Goal: Task Accomplishment & Management: Manage account settings

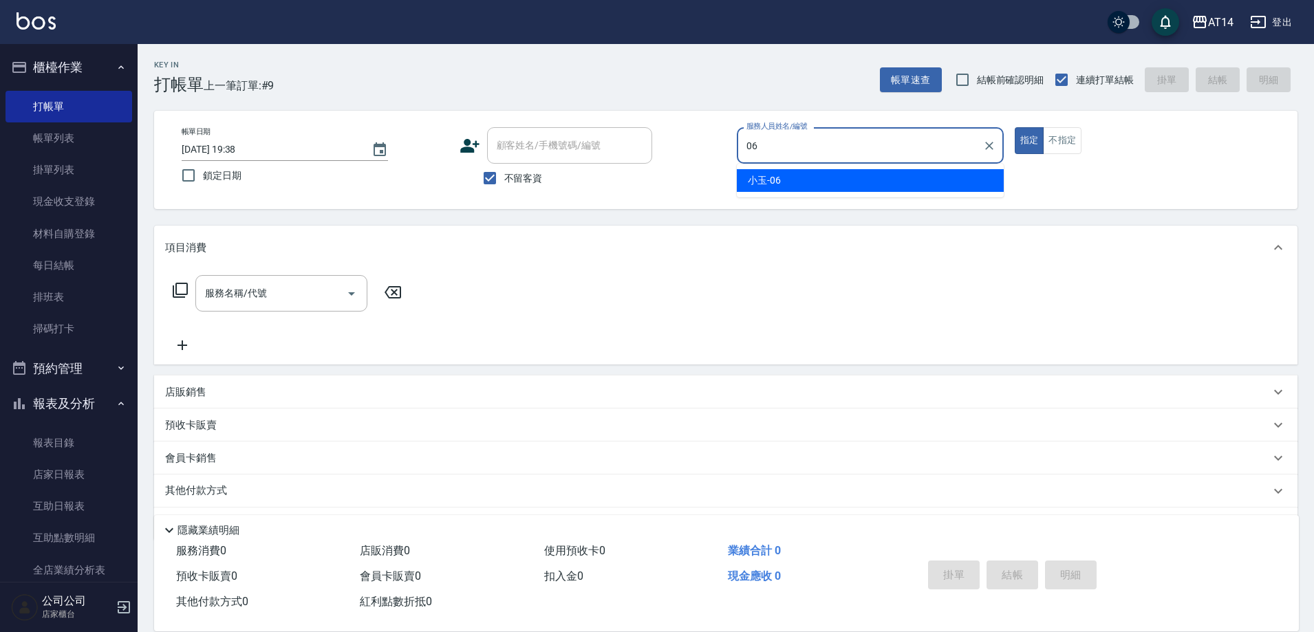
type input "06"
type button "true"
type input "小玉-06"
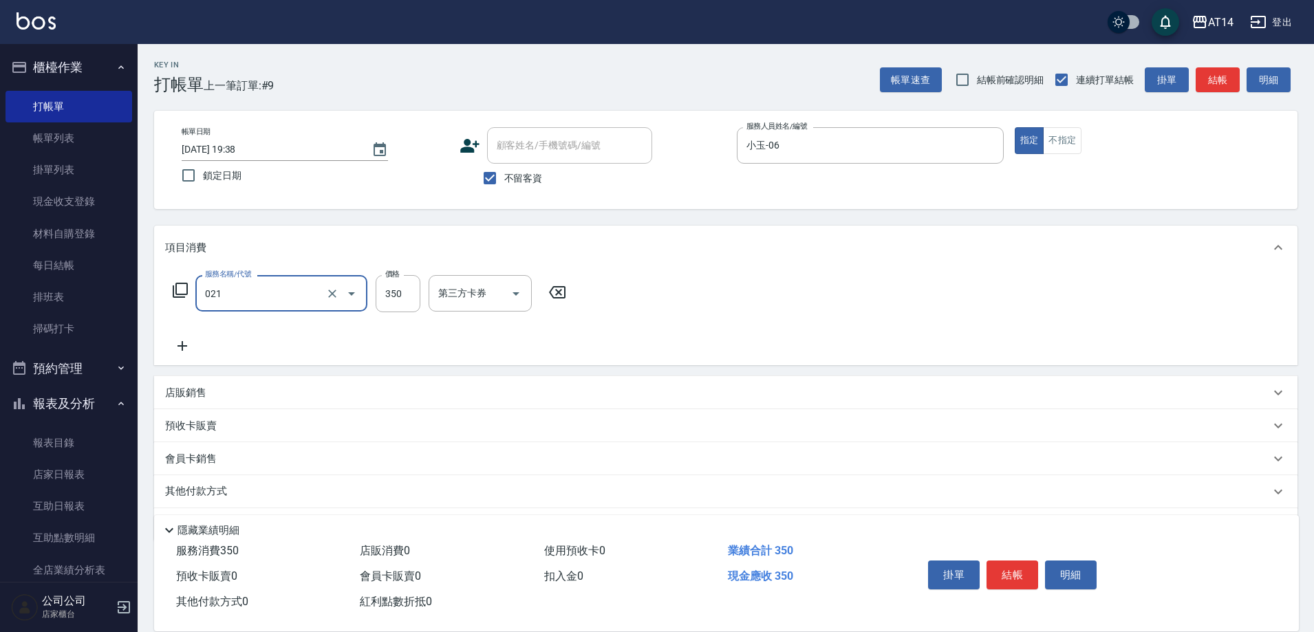
type input "剪髮(021)"
type input "300"
click at [1025, 582] on button "結帳" at bounding box center [1013, 575] width 52 height 29
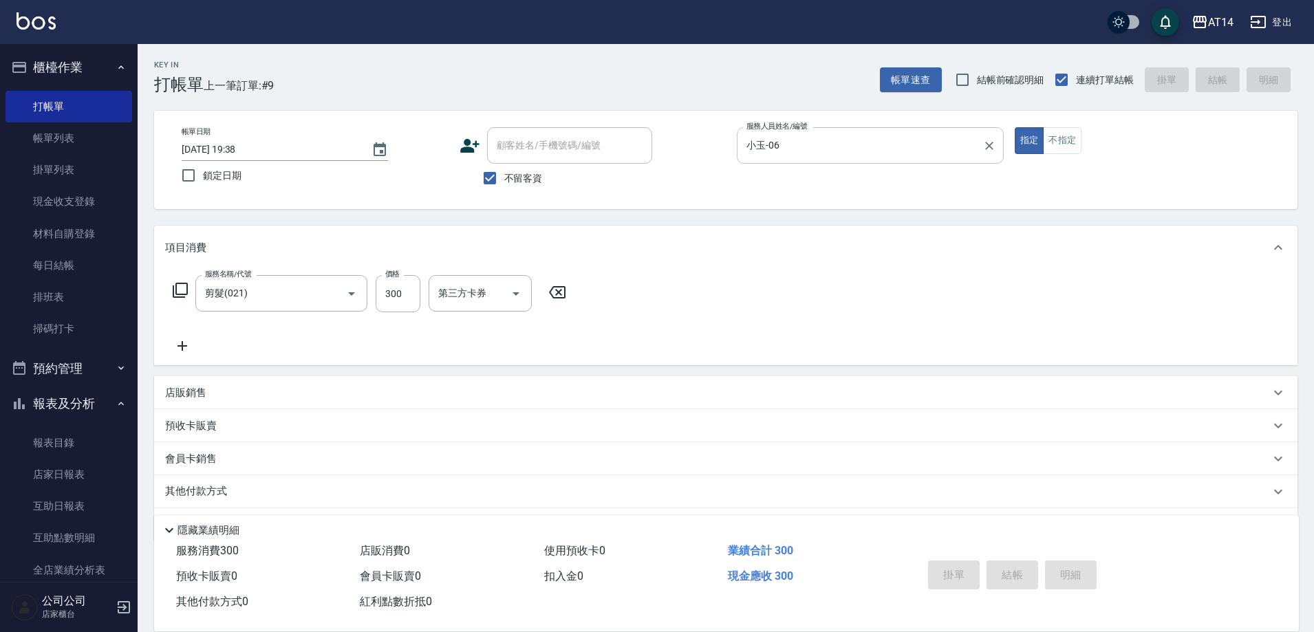
type input "[DATE] 20:48"
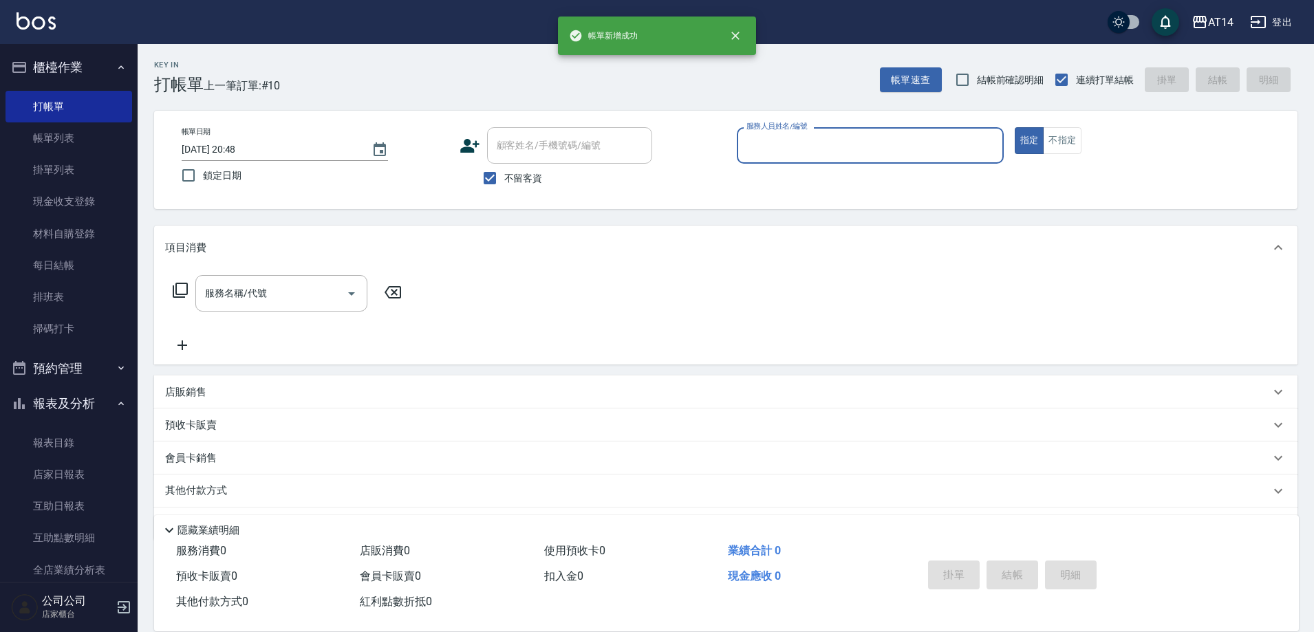
click at [826, 151] on input "服務人員姓名/編號" at bounding box center [870, 145] width 255 height 24
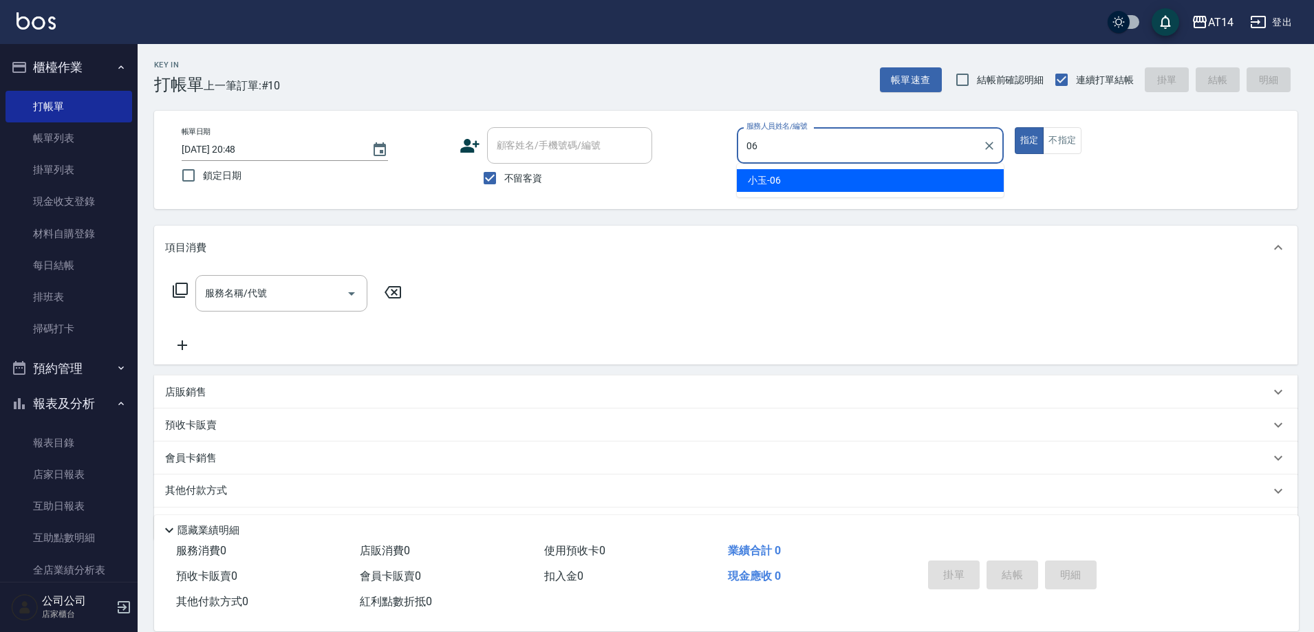
type input "小玉-06"
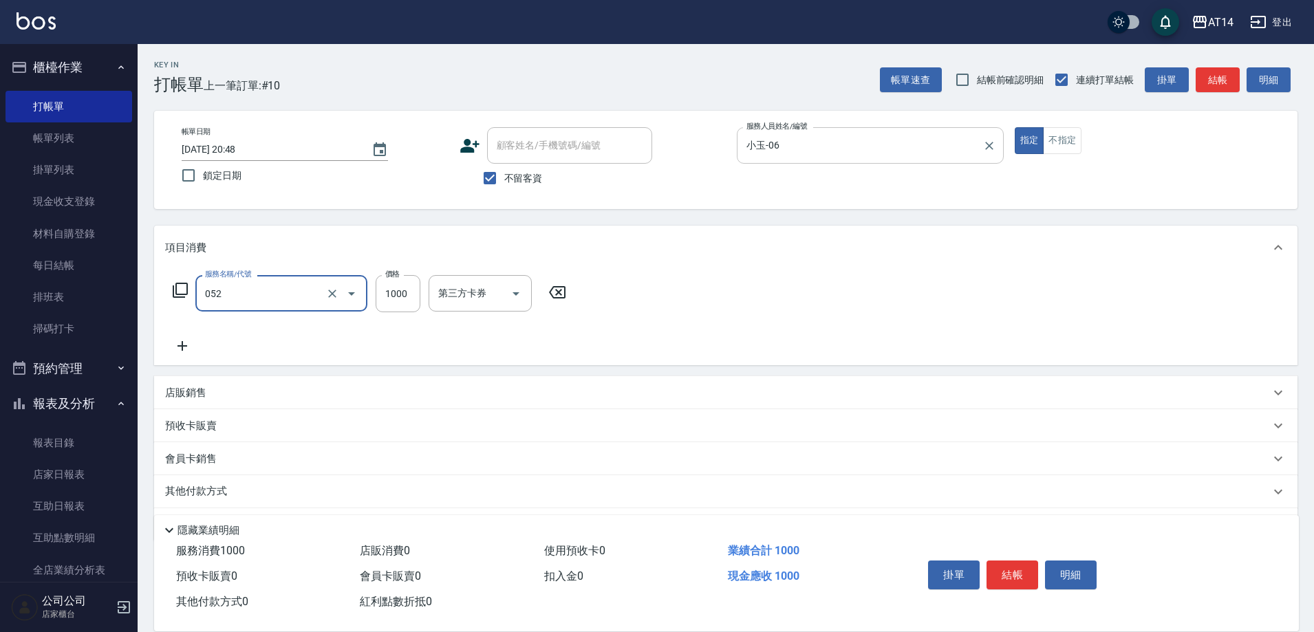
type input "頭皮(052)"
click at [1027, 564] on button "結帳" at bounding box center [1013, 575] width 52 height 29
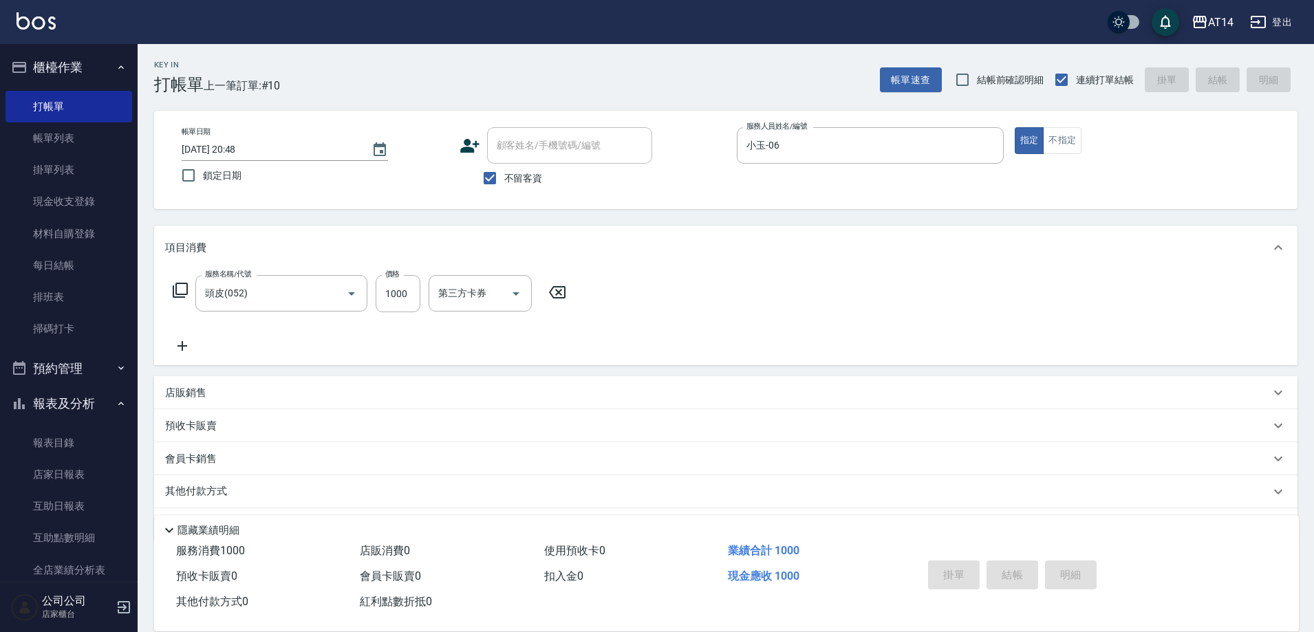
type input "[DATE] 20:49"
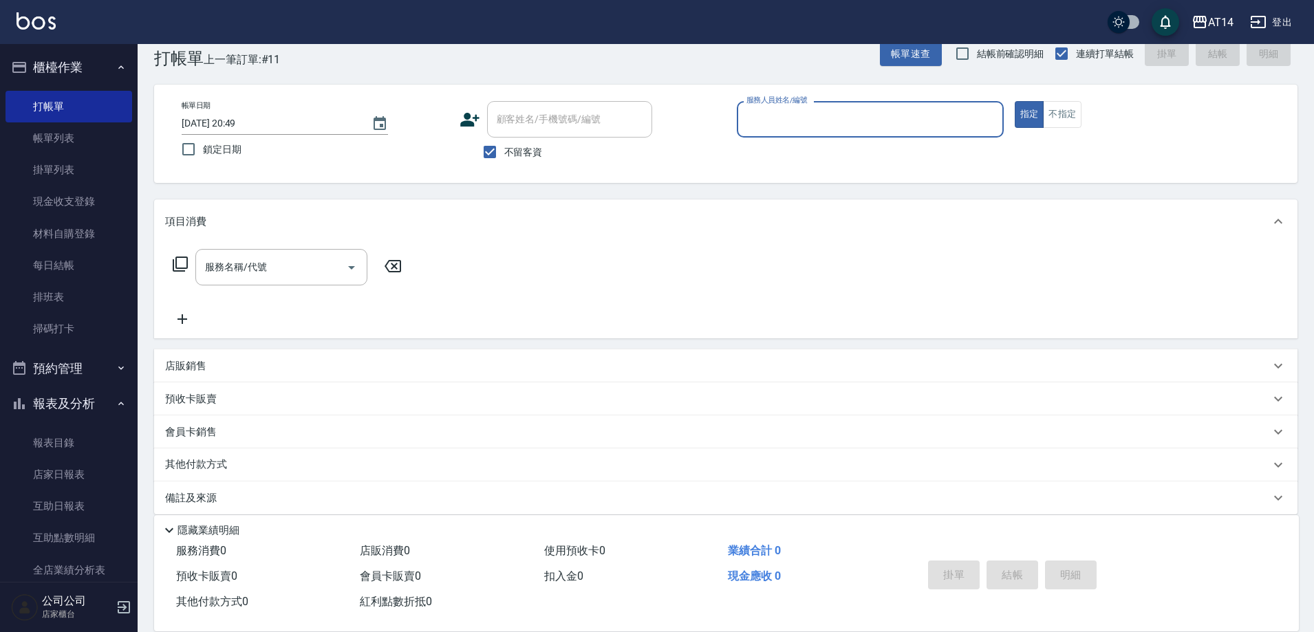
scroll to position [41, 0]
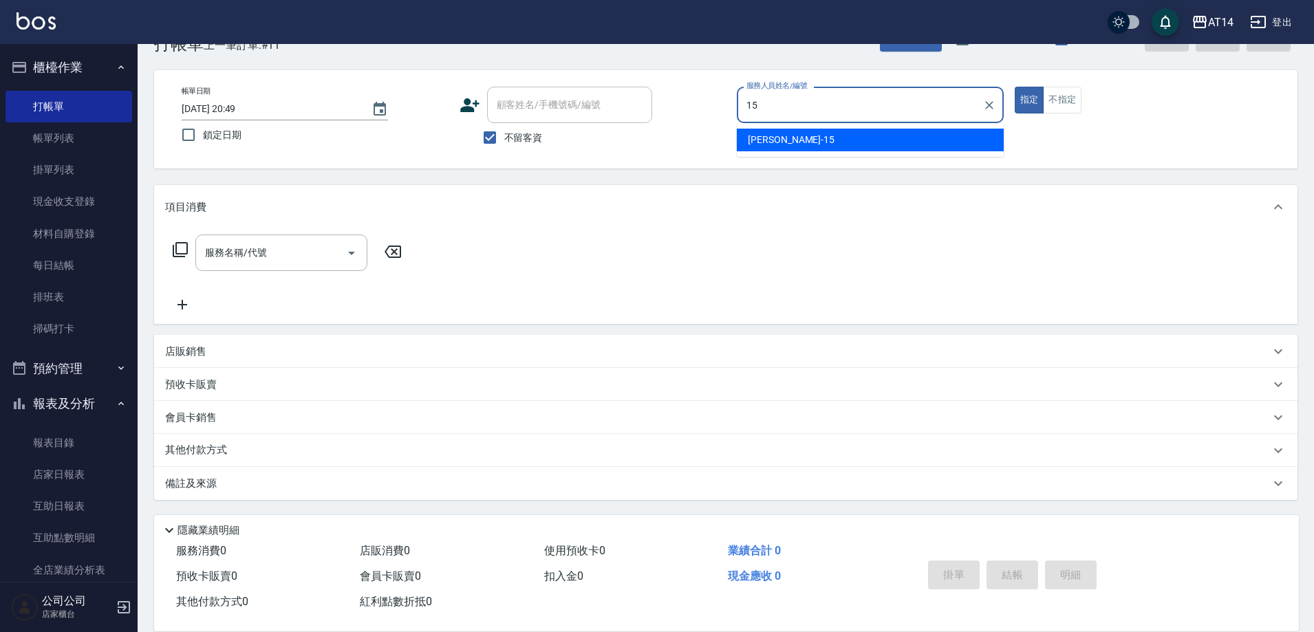
type input "Dora-15"
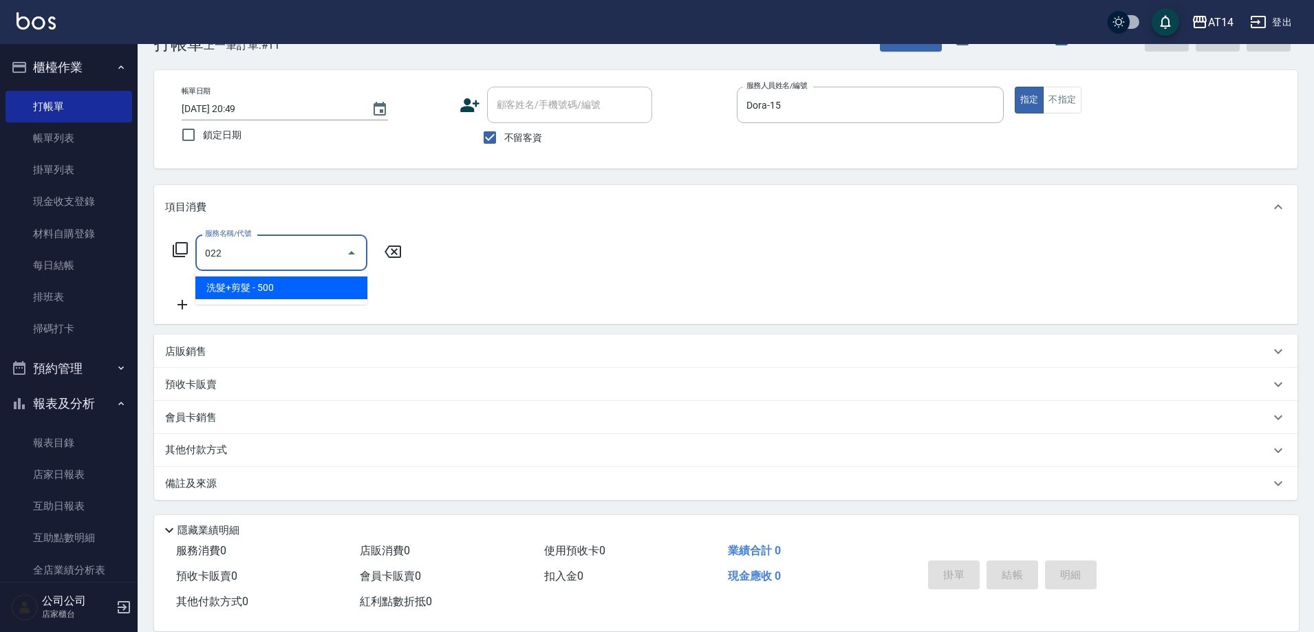
type input "洗髮+剪髮(022)"
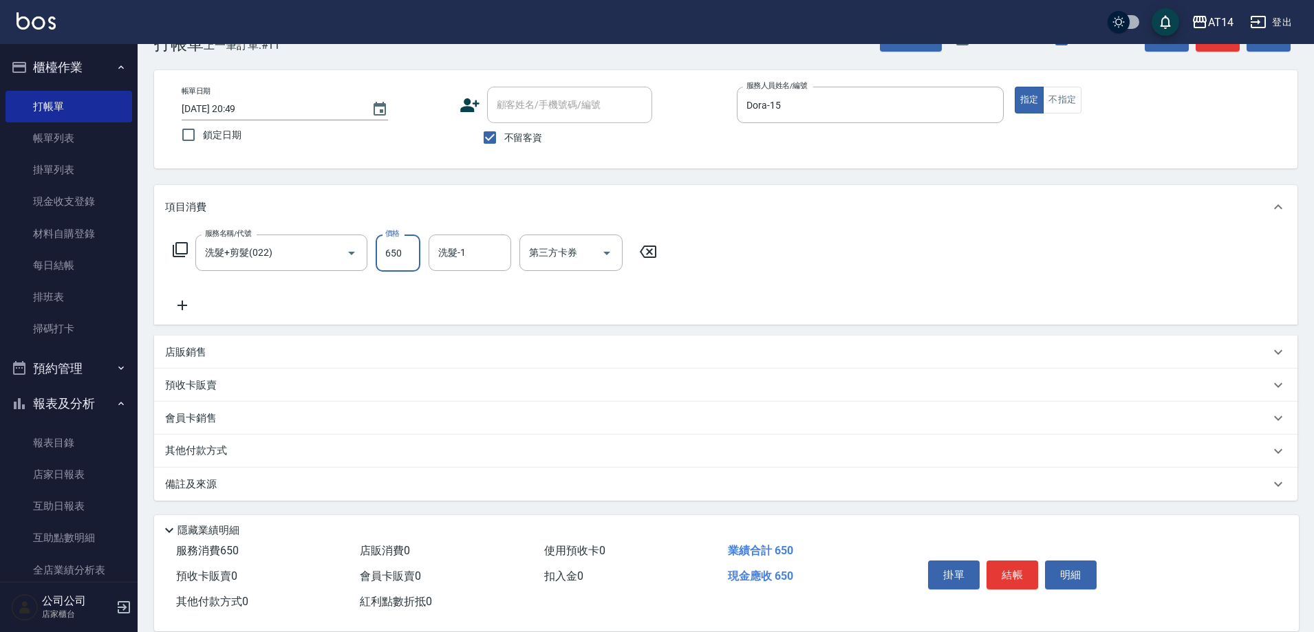
type input "650"
type input "[PERSON_NAME]-66"
click at [321, 484] on div "備註及來源" at bounding box center [717, 484] width 1105 height 14
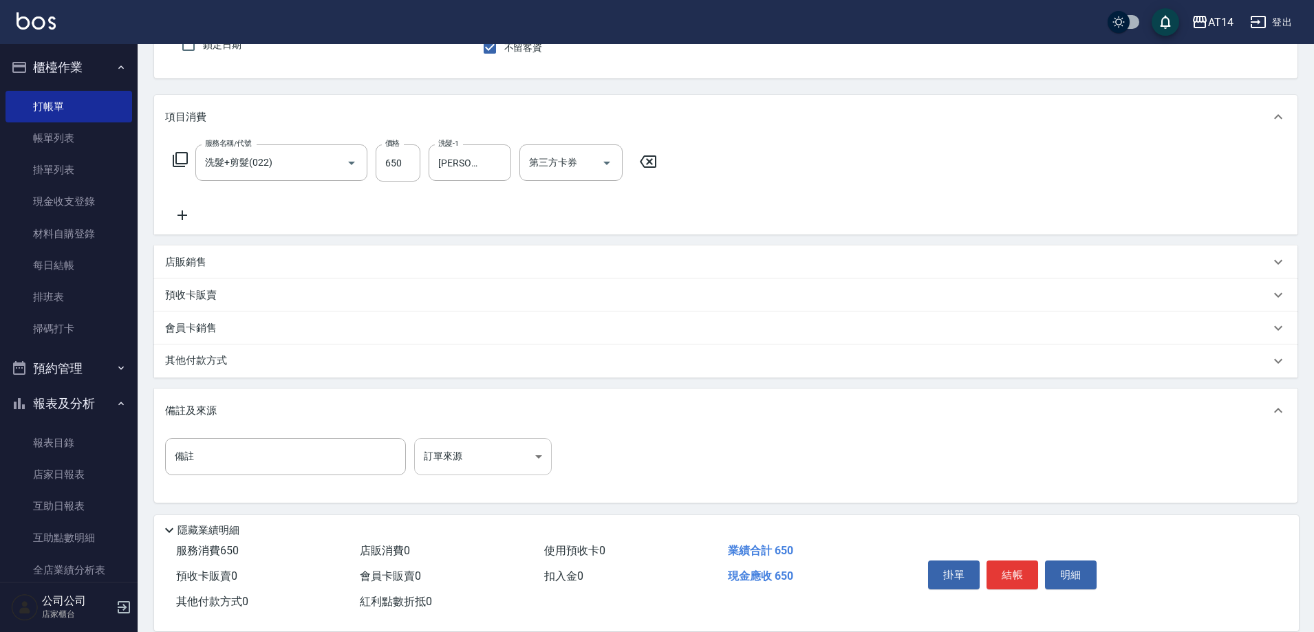
scroll to position [133, 0]
click at [436, 451] on body "AT14 登出 櫃檯作業 打帳單 帳單列表 掛單列表 現金收支登錄 材料自購登錄 每日結帳 排班表 掃碼打卡 預約管理 預約管理 單日預約紀錄 單週預約紀錄 …" at bounding box center [657, 250] width 1314 height 766
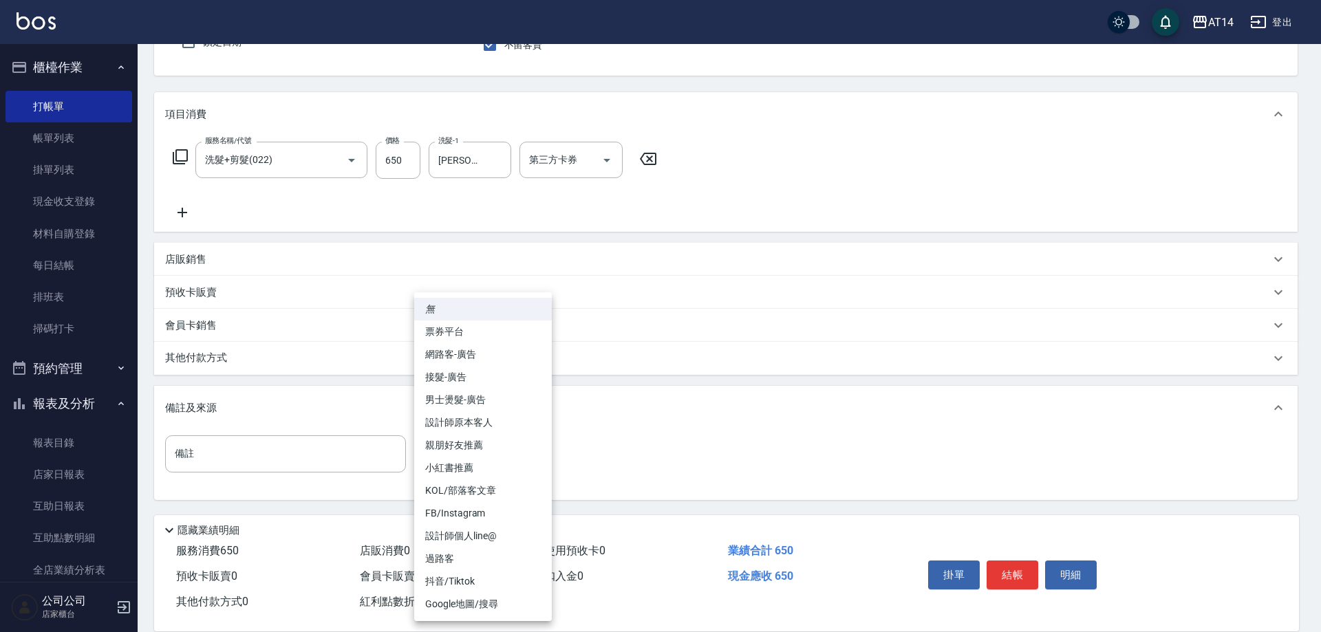
click at [510, 429] on li "設計師原本客人" at bounding box center [483, 422] width 138 height 23
type input "設計師原本客人"
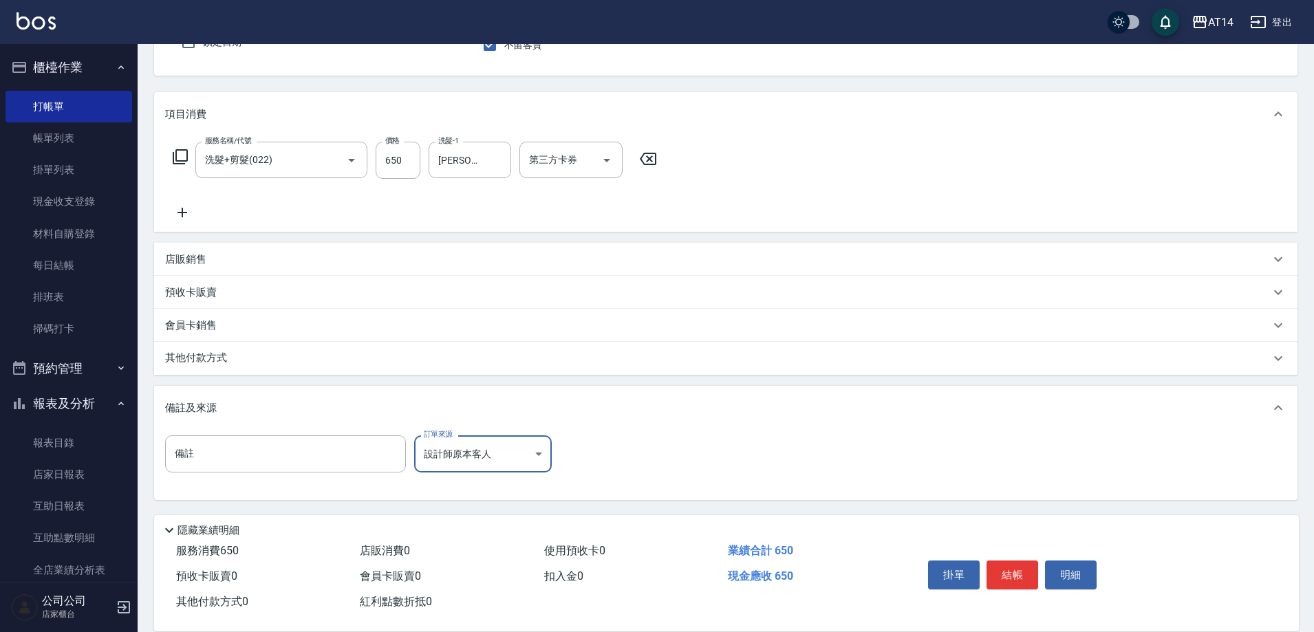
drag, startPoint x: 1013, startPoint y: 570, endPoint x: 1011, endPoint y: 576, distance: 7.0
click at [1013, 569] on button "結帳" at bounding box center [1013, 575] width 52 height 29
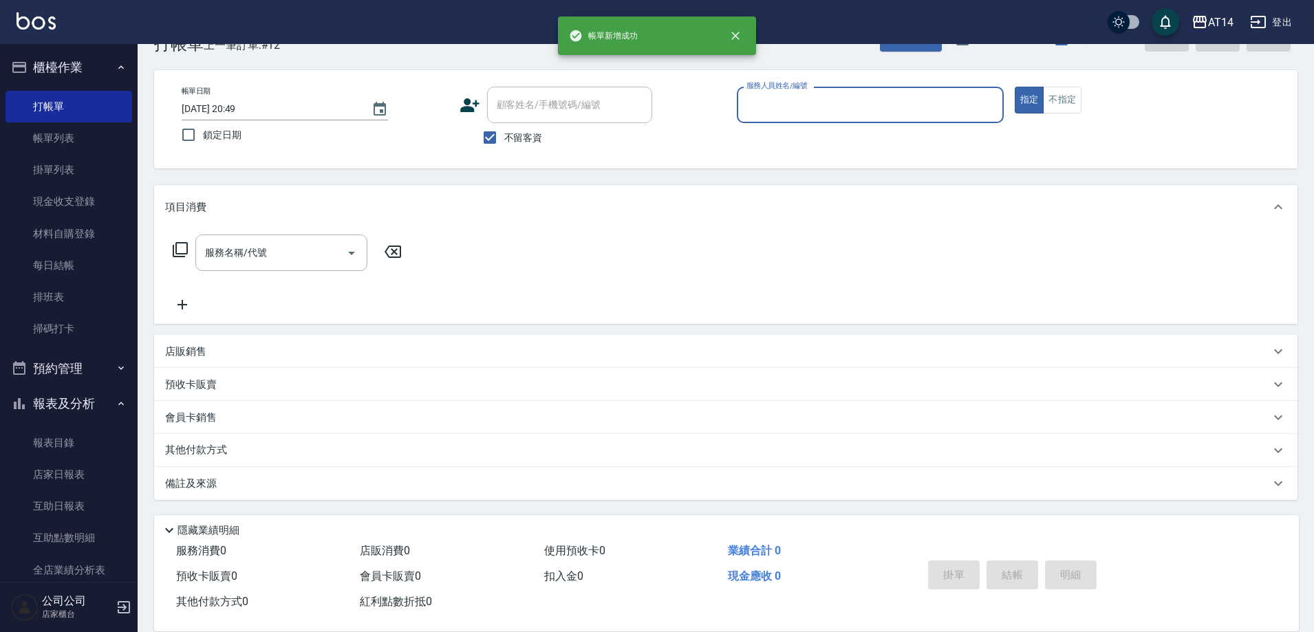
scroll to position [41, 0]
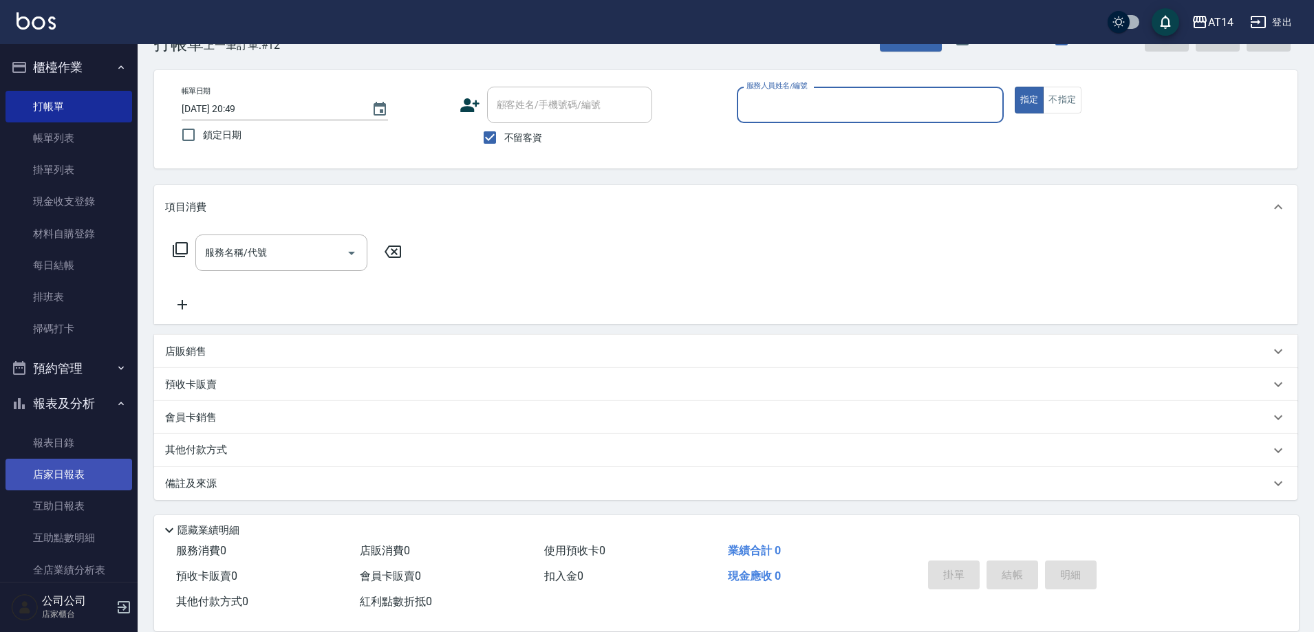
click at [98, 482] on link "店家日報表" at bounding box center [69, 475] width 127 height 32
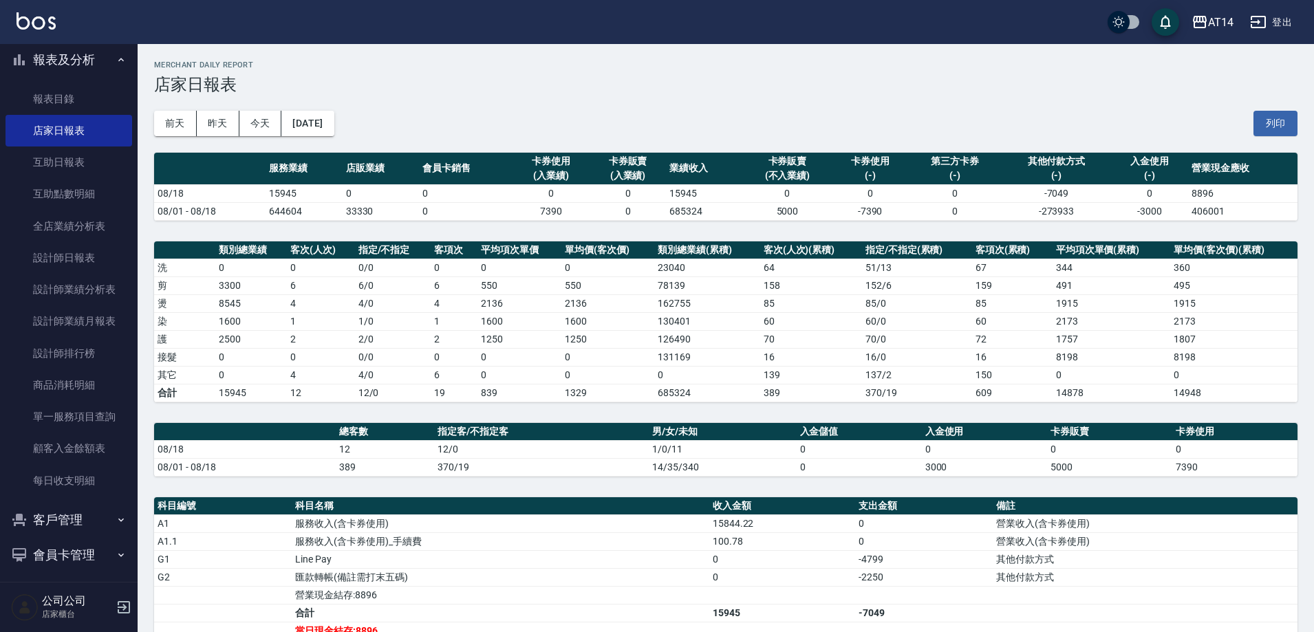
scroll to position [206, 0]
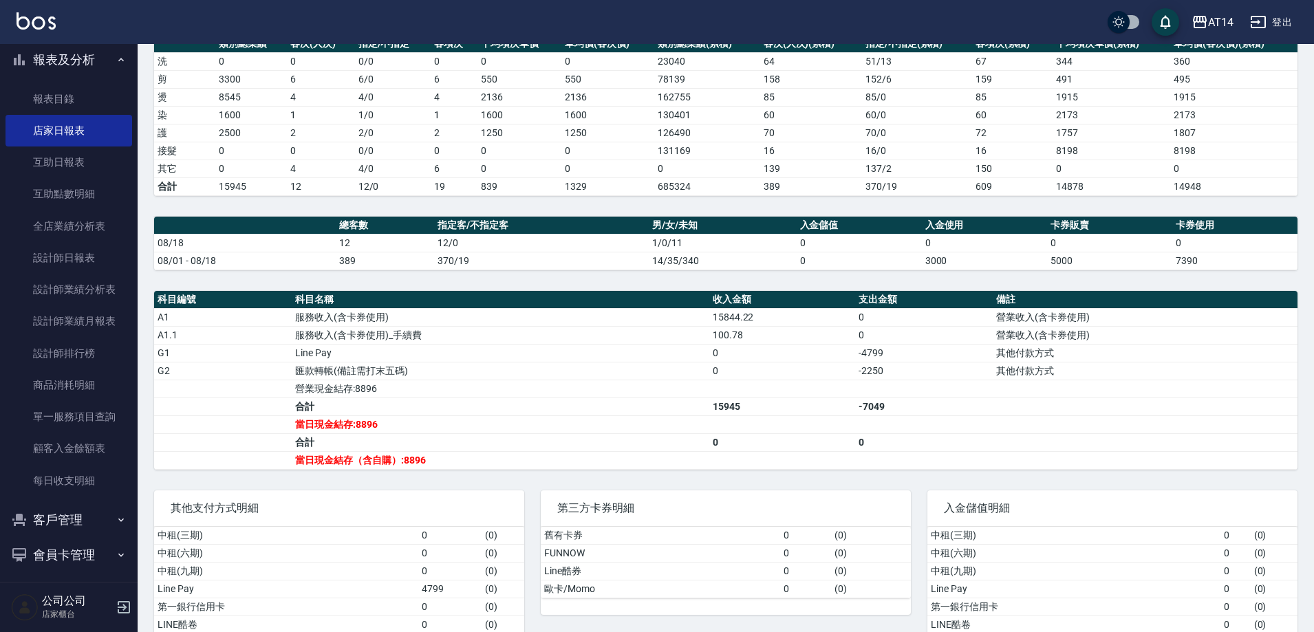
click at [41, 91] on link "報表目錄" at bounding box center [69, 99] width 127 height 32
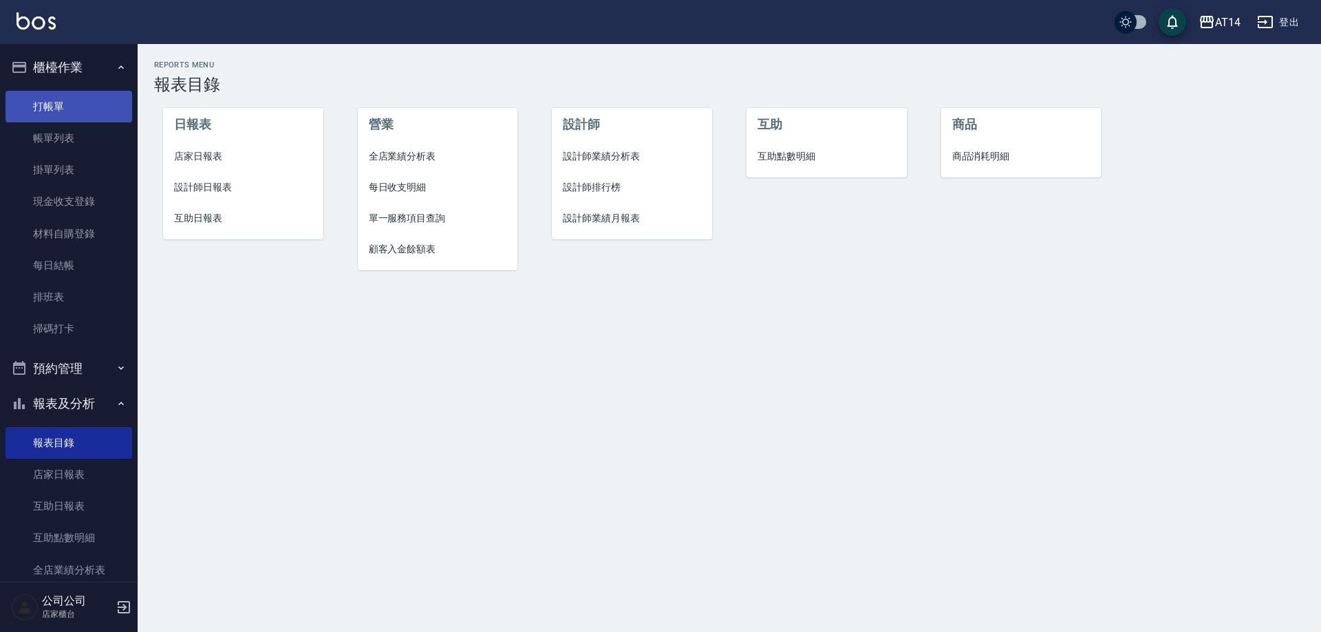
click at [83, 109] on link "打帳單" at bounding box center [69, 107] width 127 height 32
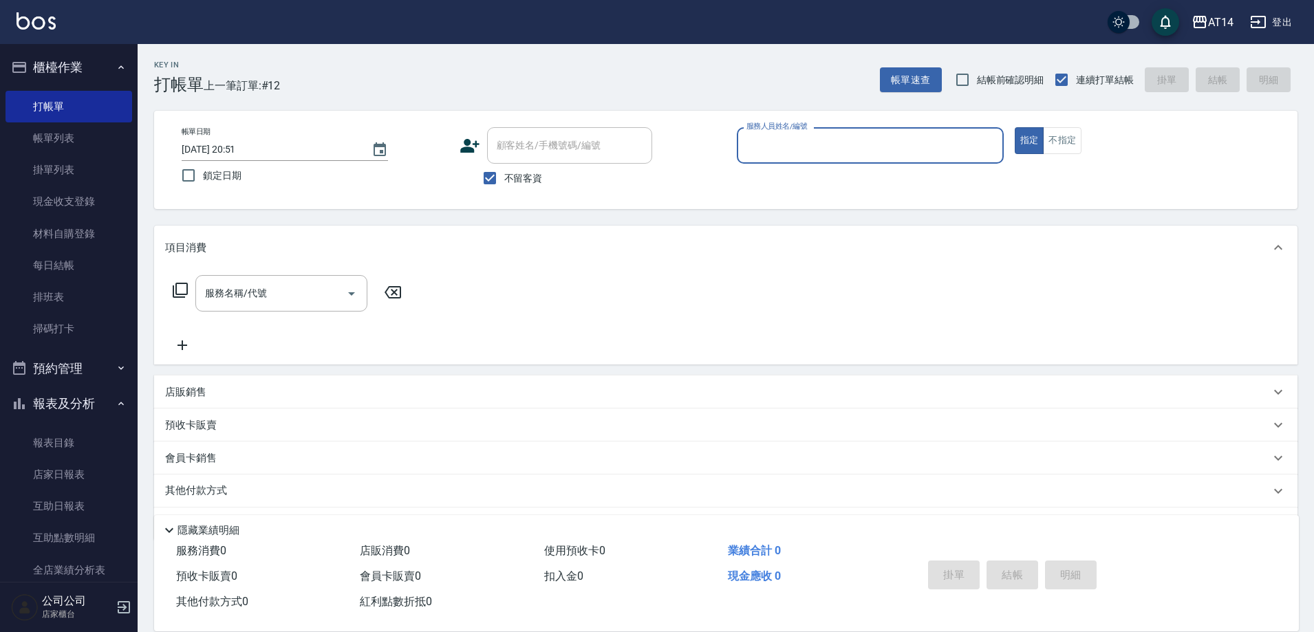
click at [811, 144] on input "服務人員姓名/編號" at bounding box center [870, 145] width 255 height 24
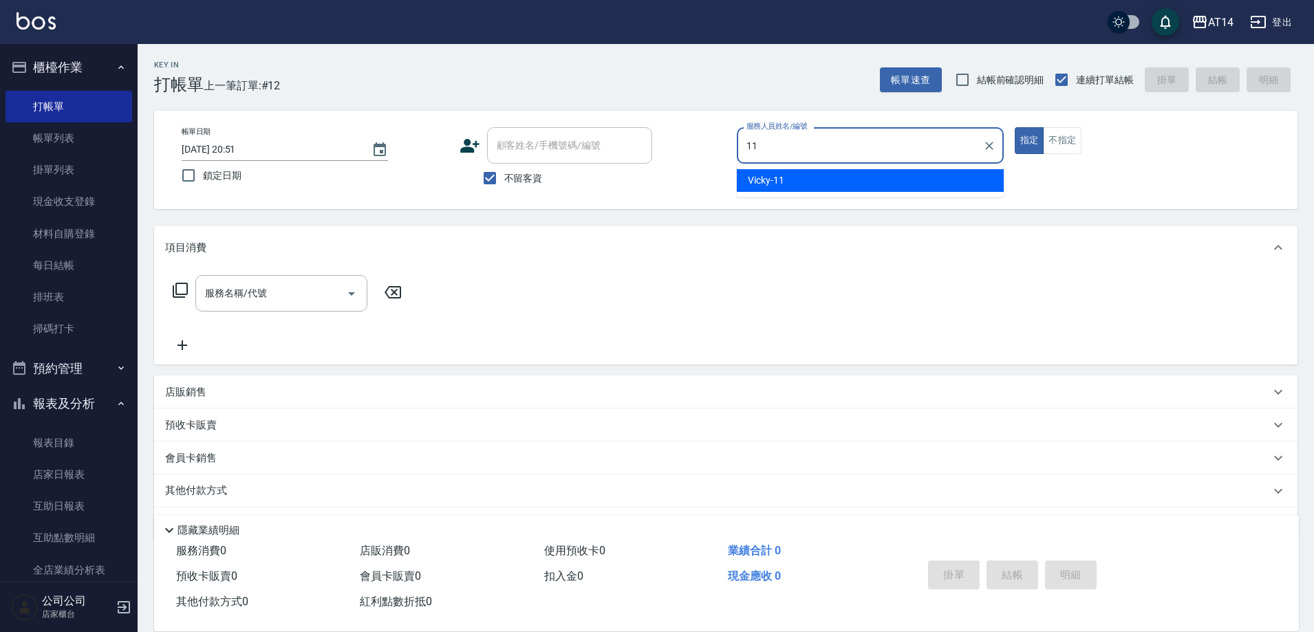
type input "11"
type button "true"
type input "Vicky-11"
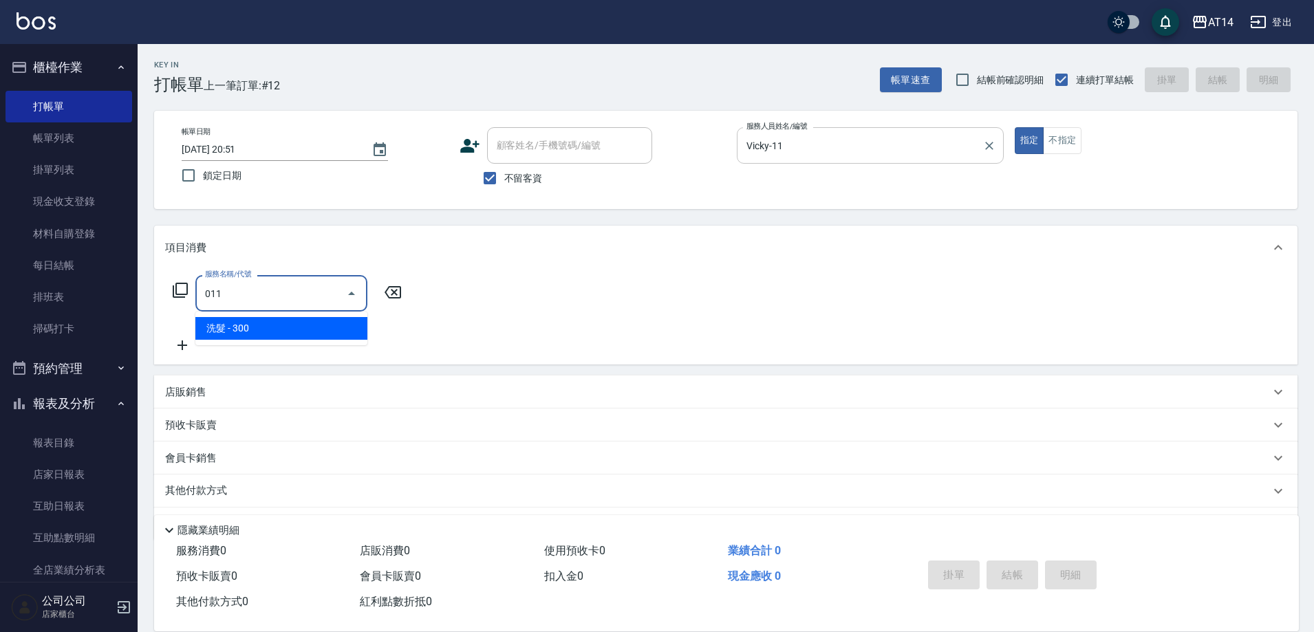
type input "洗髮(011)"
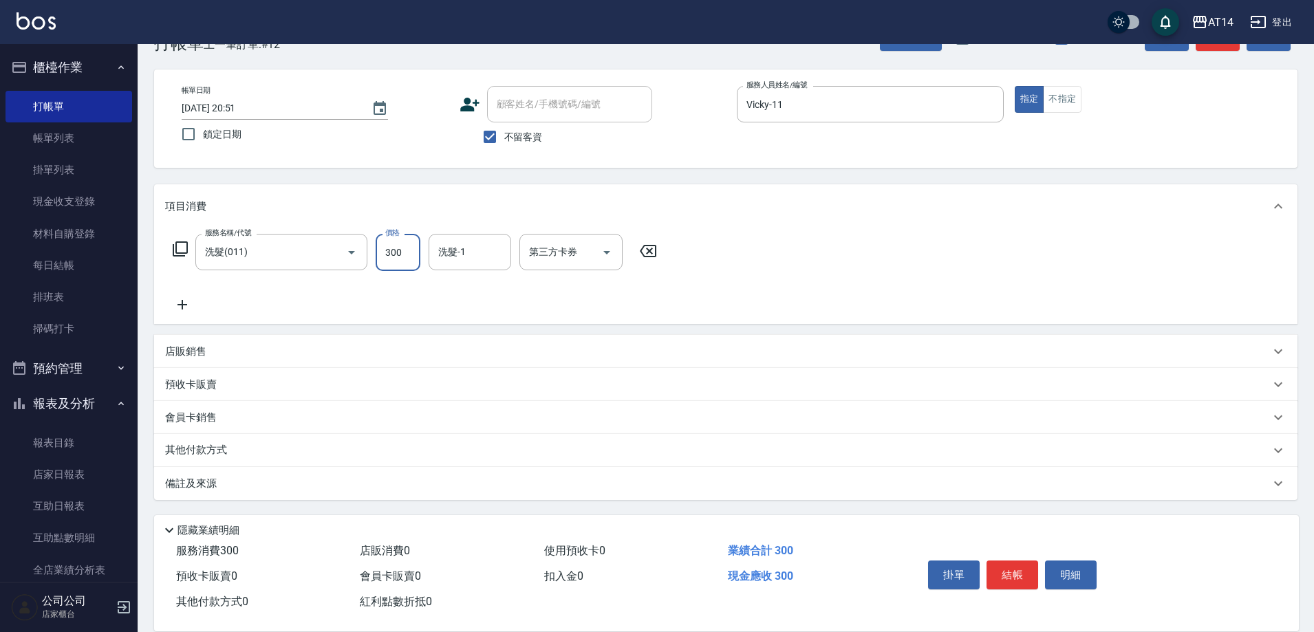
click at [355, 482] on div "備註及來源" at bounding box center [717, 484] width 1105 height 14
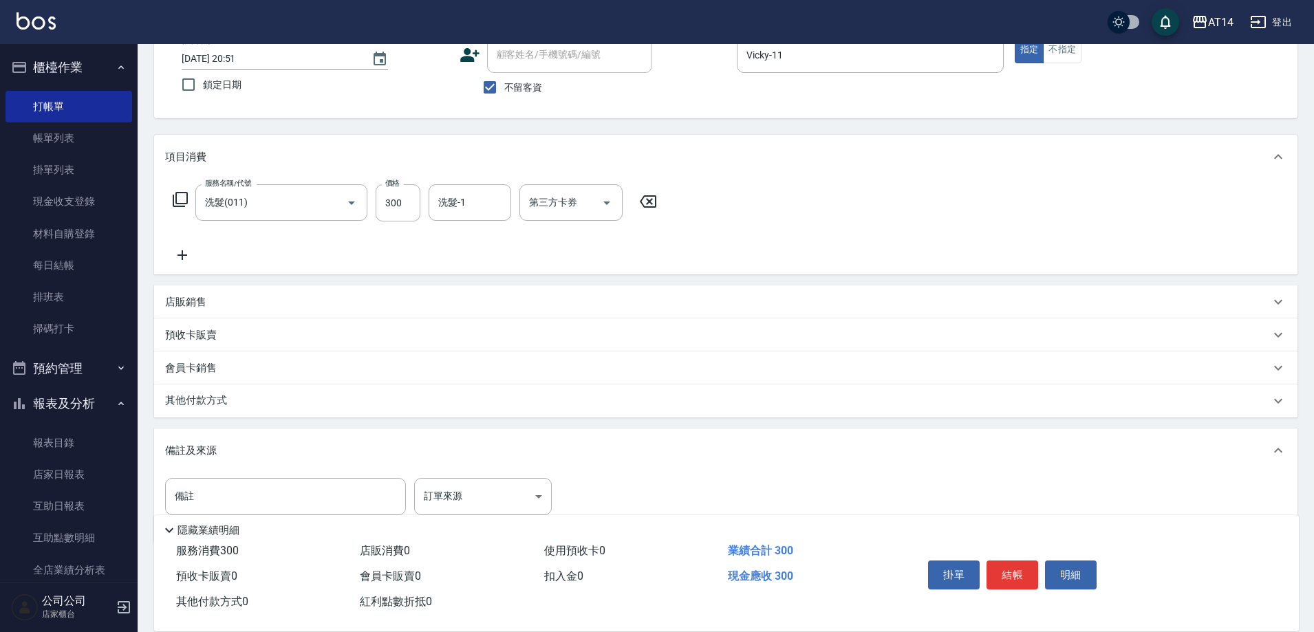
scroll to position [133, 0]
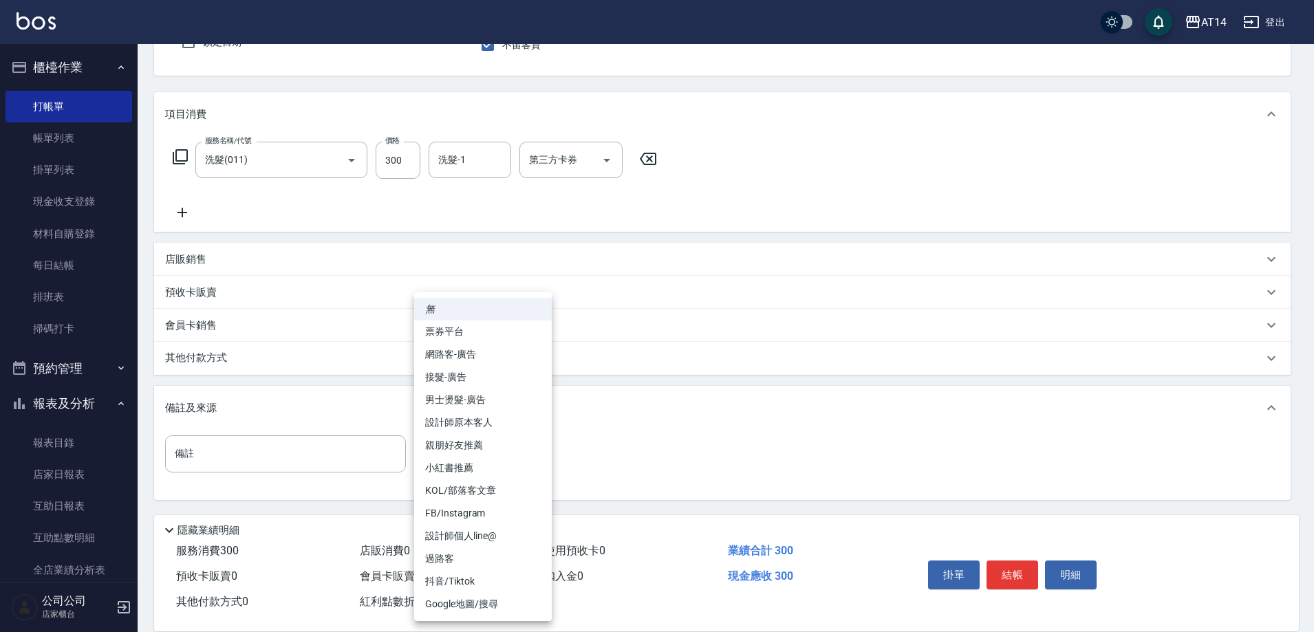
click at [455, 457] on body "AT14 登出 櫃檯作業 打帳單 帳單列表 掛單列表 現金收支登錄 材料自購登錄 每日結帳 排班表 掃碼打卡 預約管理 預約管理 單日預約紀錄 單週預約紀錄 …" at bounding box center [657, 250] width 1314 height 766
click at [504, 417] on li "設計師原本客人" at bounding box center [483, 422] width 138 height 23
type input "設計師原本客人"
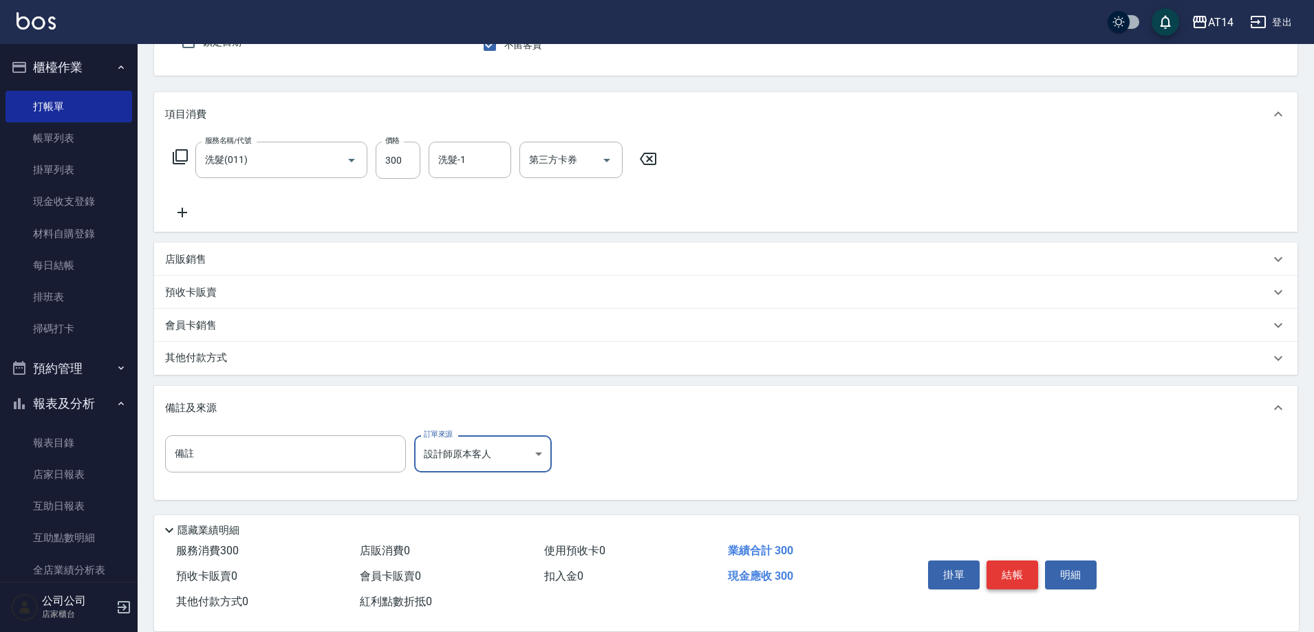
click at [1021, 565] on button "結帳" at bounding box center [1013, 575] width 52 height 29
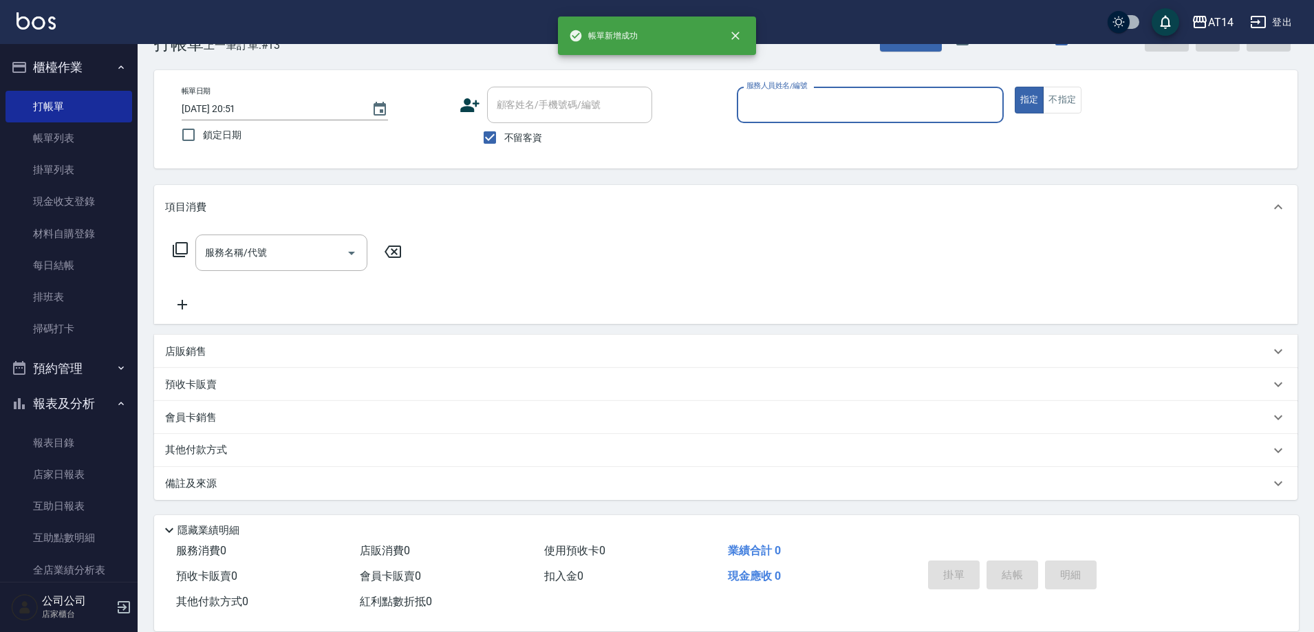
scroll to position [41, 0]
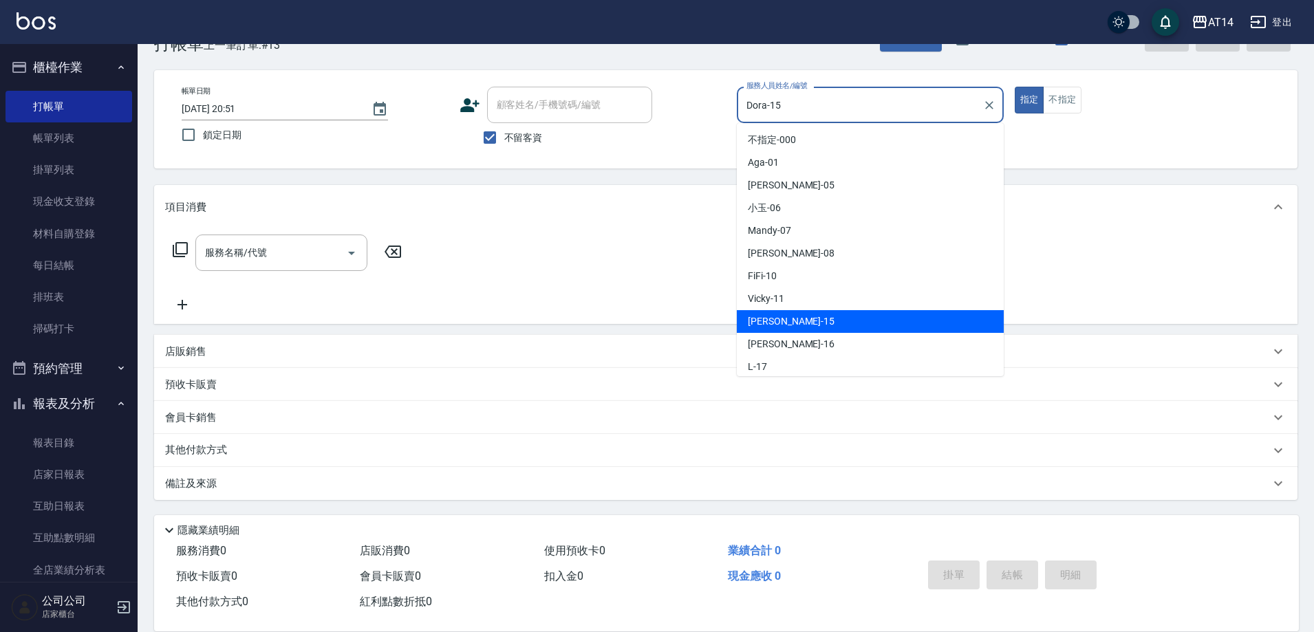
click at [621, 100] on div "帳單日期 2025/08/18 20:51 鎖定日期 顧客姓名/手機號碼/編號 顧客姓名/手機號碼/編號 不留客資 服務人員姓名/編號 Dora-15 服務人…" at bounding box center [726, 119] width 1110 height 65
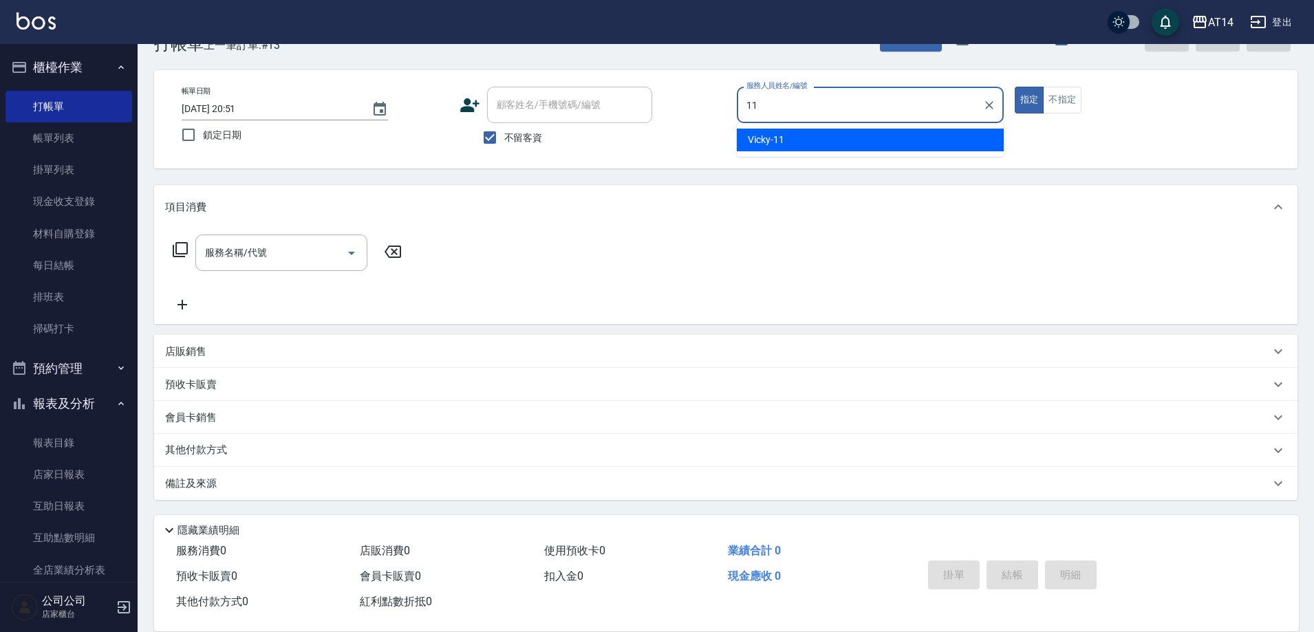
type input "Vicky-11"
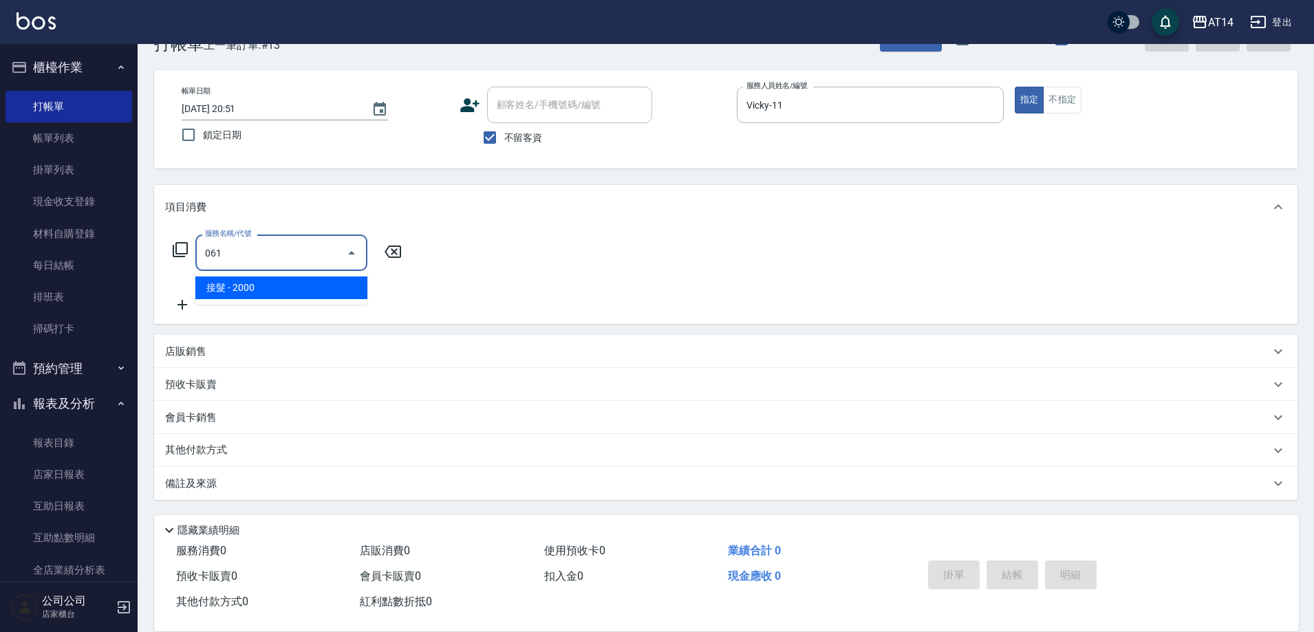
type input "接髮(061)"
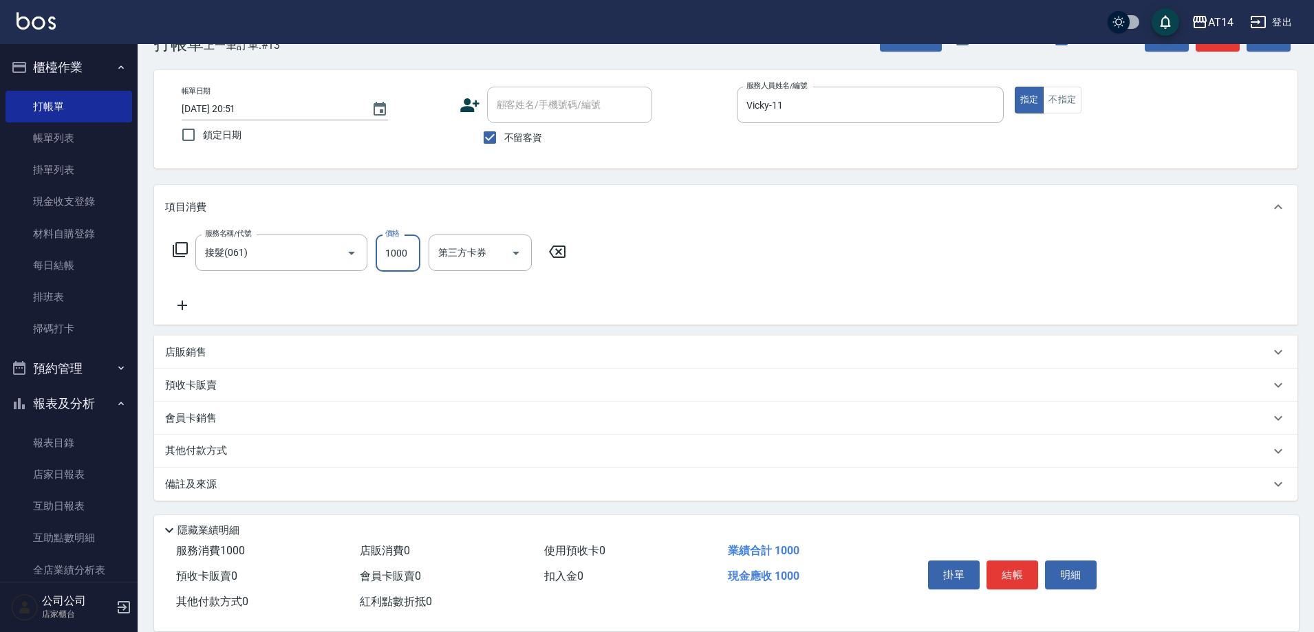
type input "1000"
click at [237, 449] on div "其他付款方式" at bounding box center [717, 450] width 1105 height 15
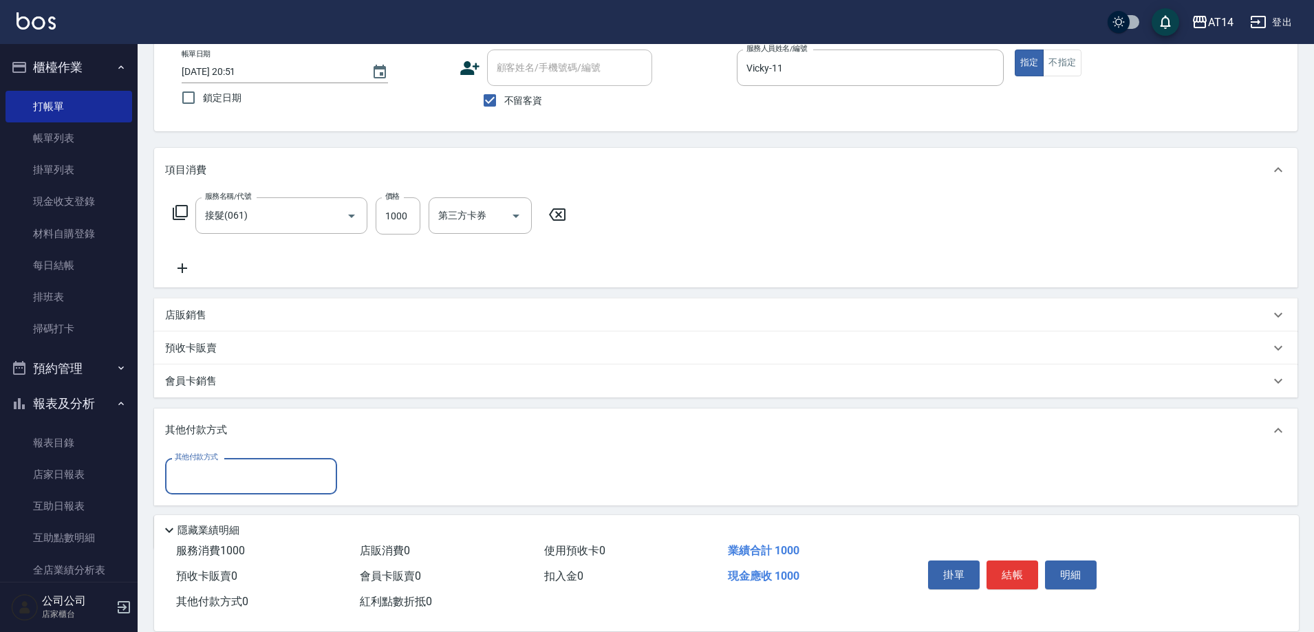
scroll to position [127, 0]
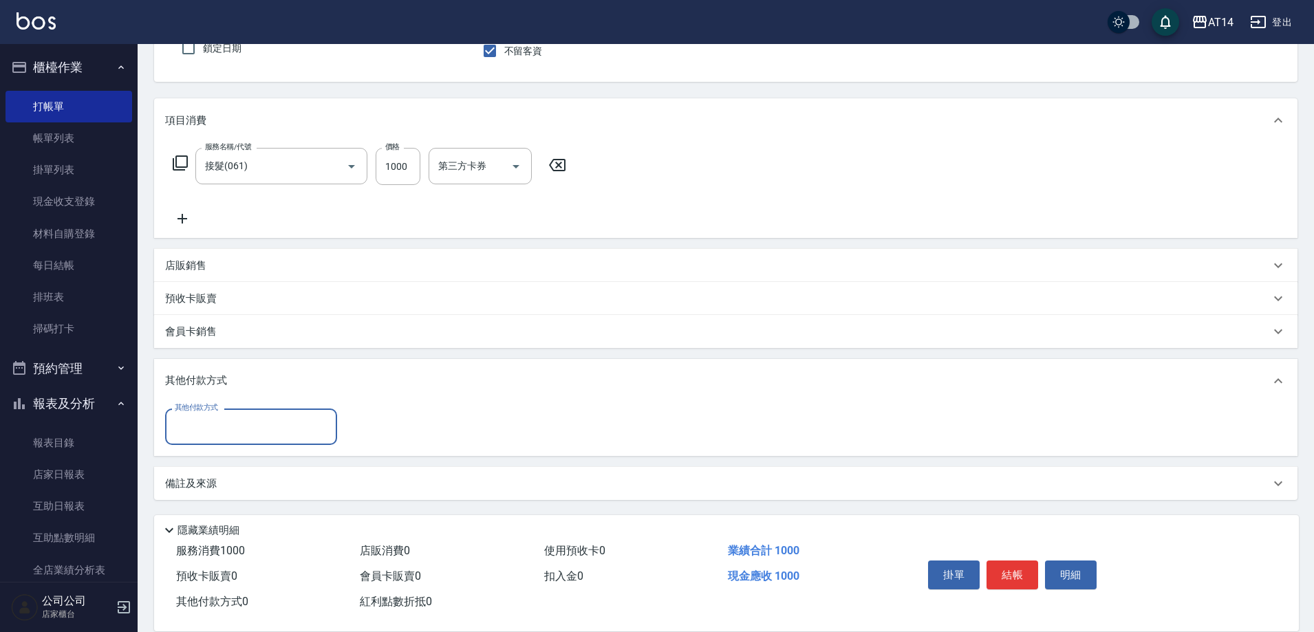
click at [266, 428] on input "其他付款方式" at bounding box center [251, 427] width 160 height 24
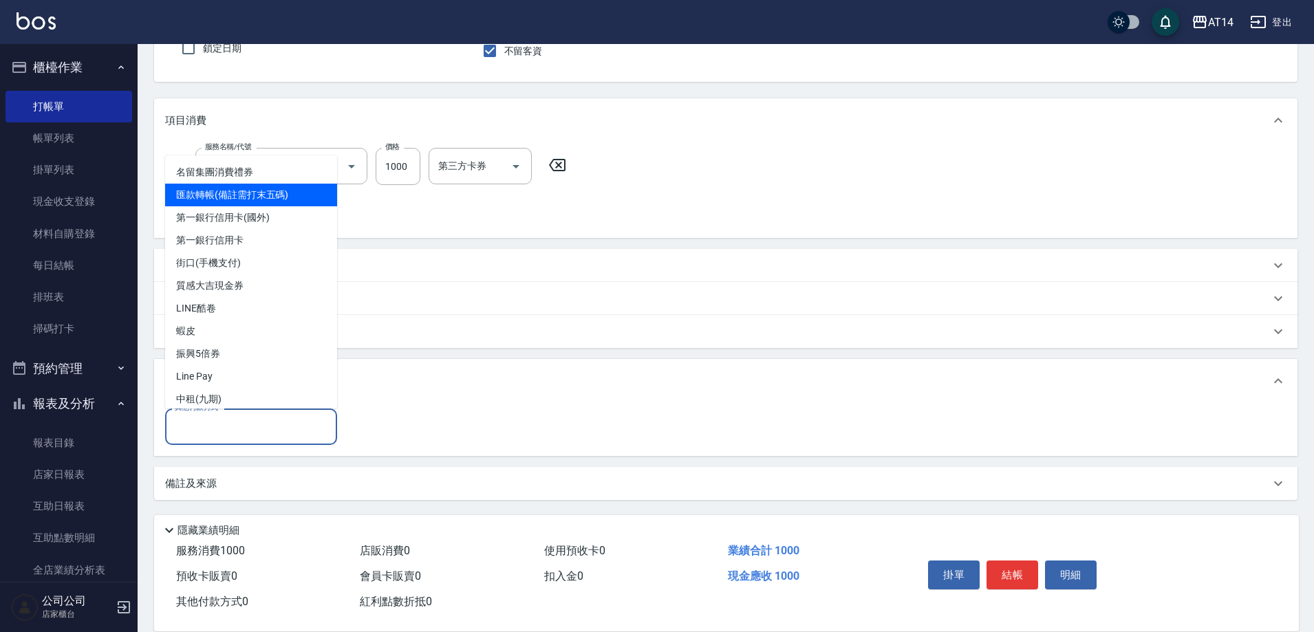
click at [294, 199] on span "匯款轉帳(備註需打末五碼)" at bounding box center [251, 195] width 172 height 23
type input "匯款轉帳(備註需打末五碼)"
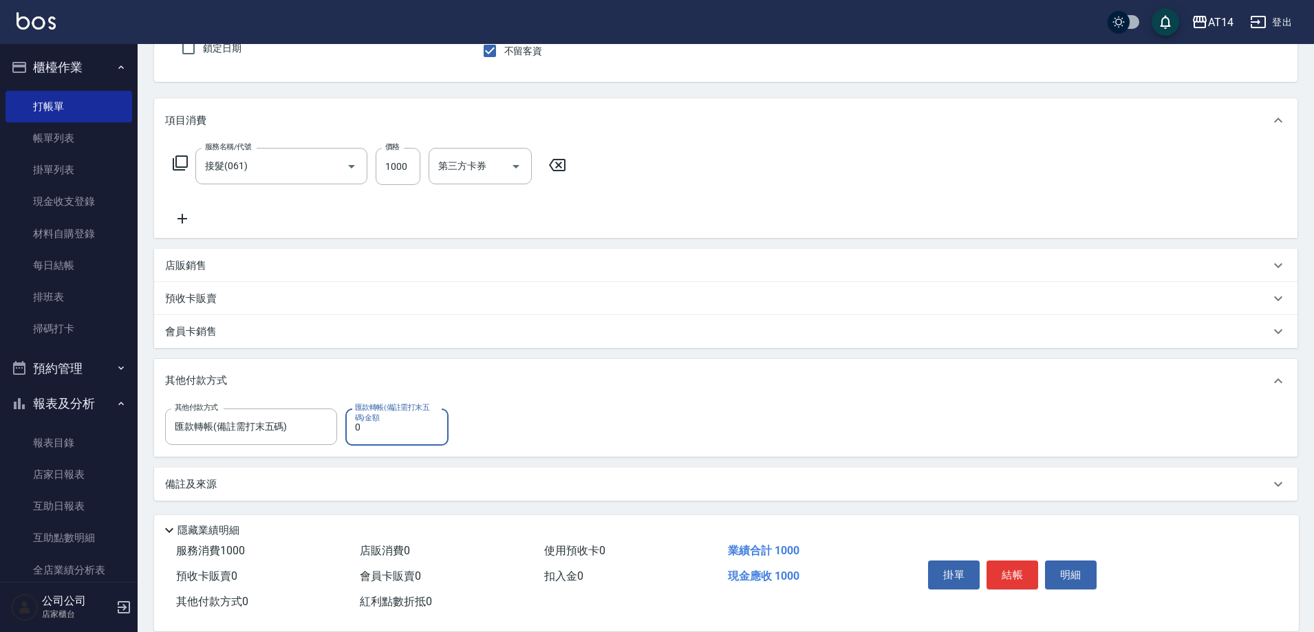
click at [411, 427] on input "0" at bounding box center [396, 427] width 103 height 37
type input "1000"
click at [1011, 574] on button "結帳" at bounding box center [1013, 575] width 52 height 29
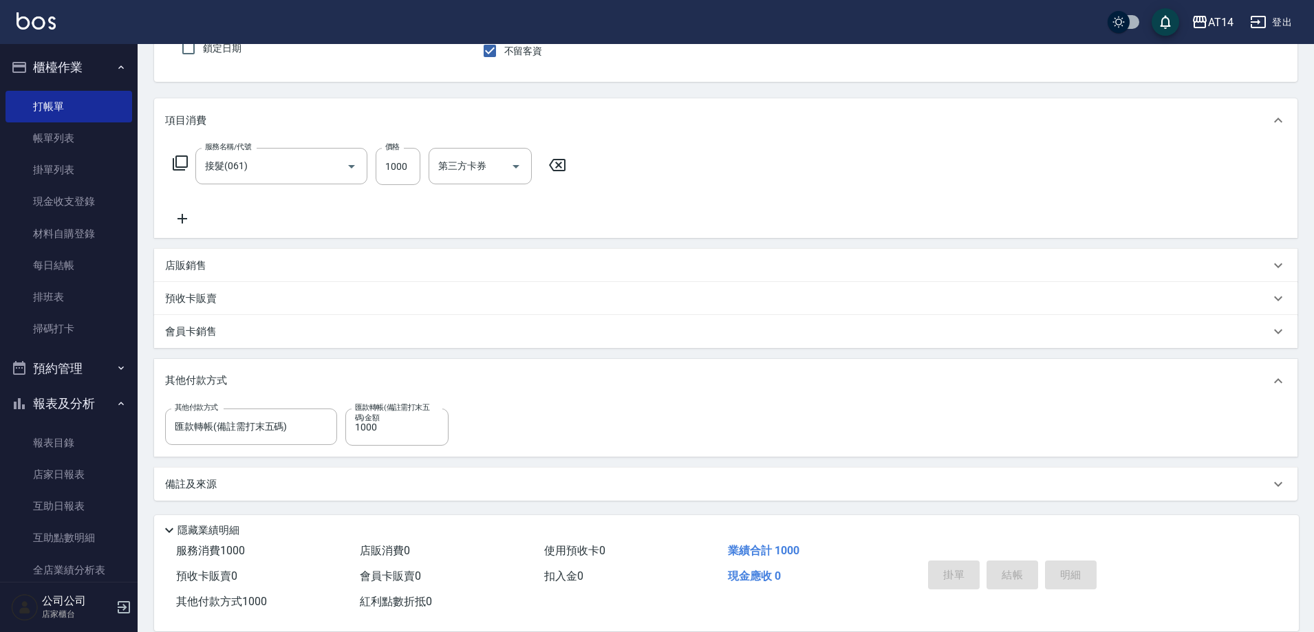
type input "2025/08/18 20:53"
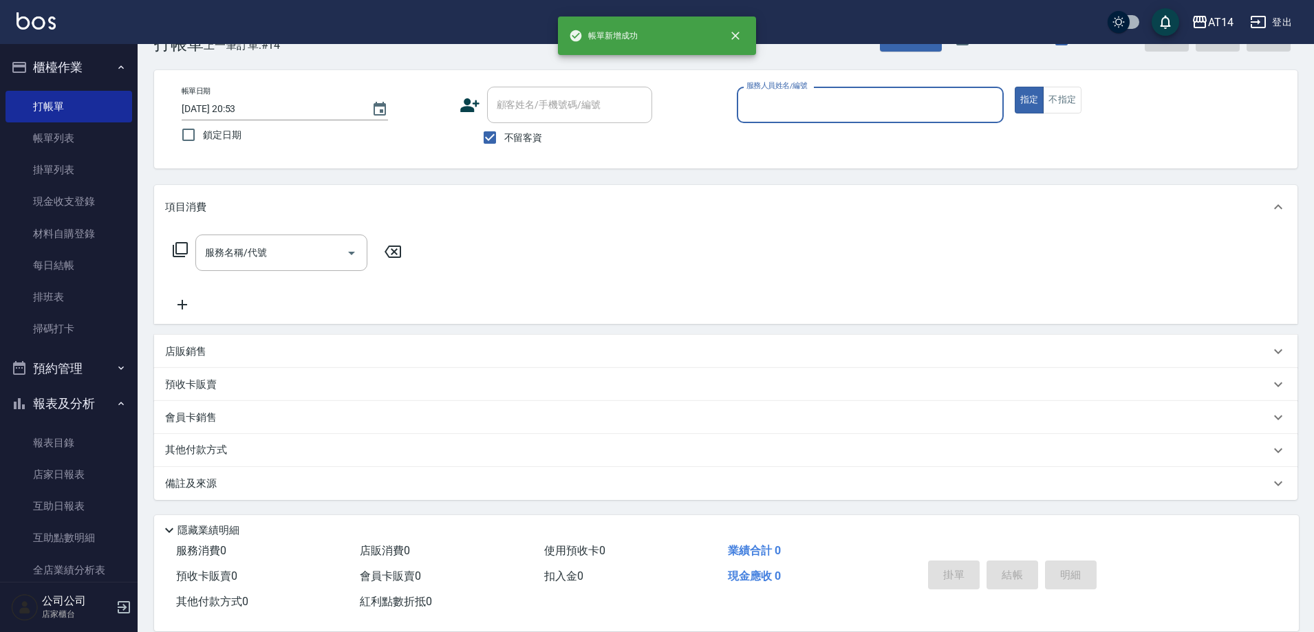
scroll to position [41, 0]
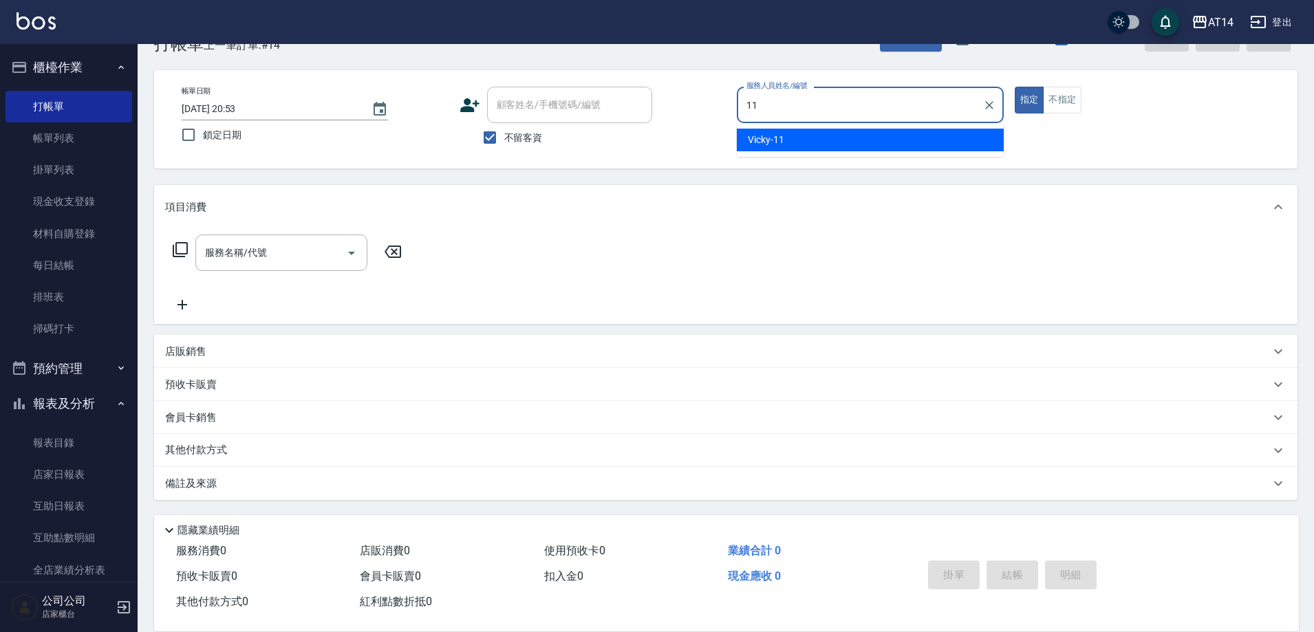
type input "Vicky-11"
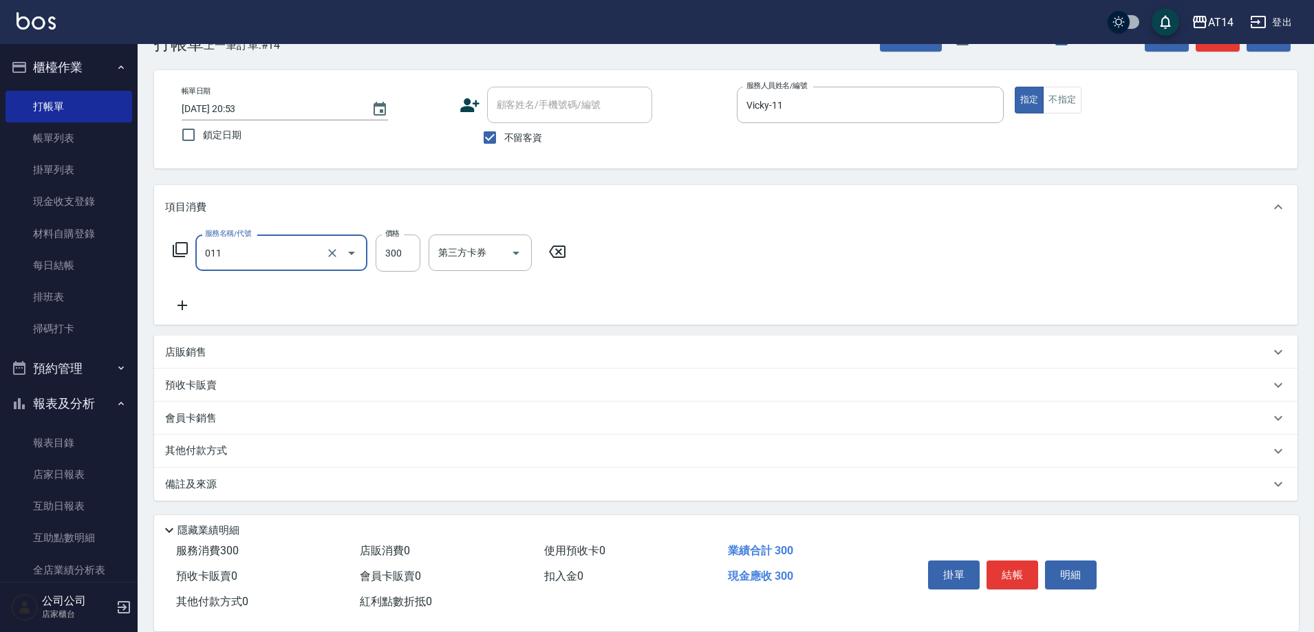
type input "洗髮(011)"
click at [581, 472] on div "備註及來源" at bounding box center [725, 484] width 1143 height 33
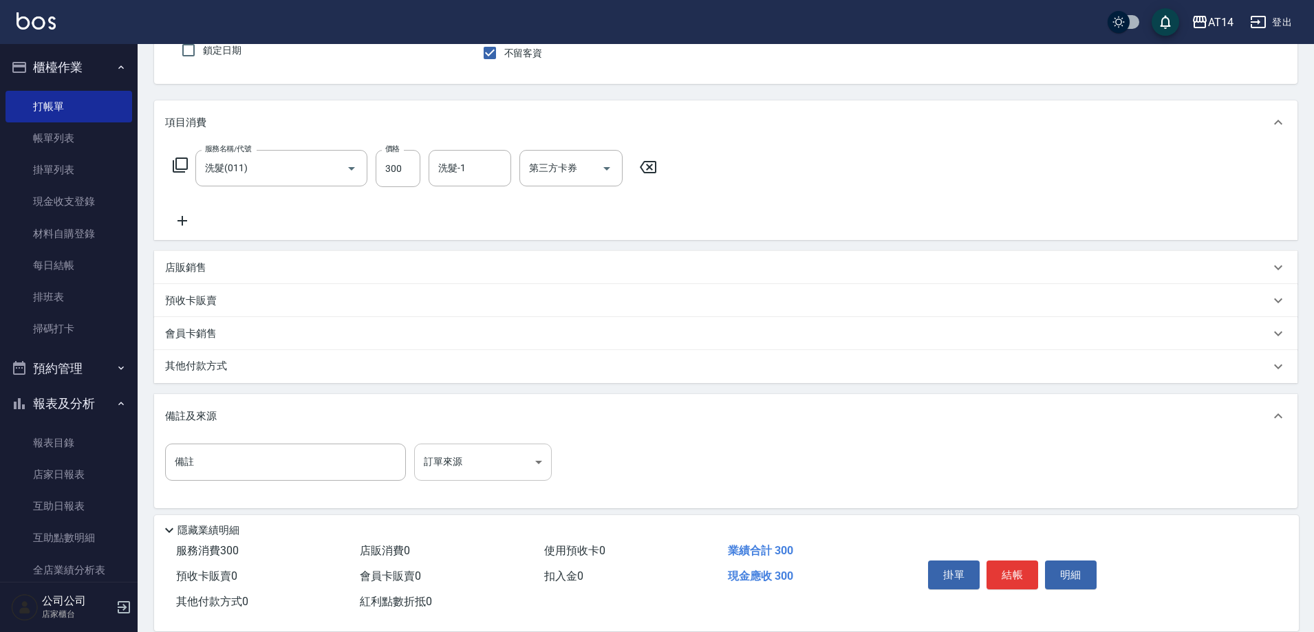
scroll to position [133, 0]
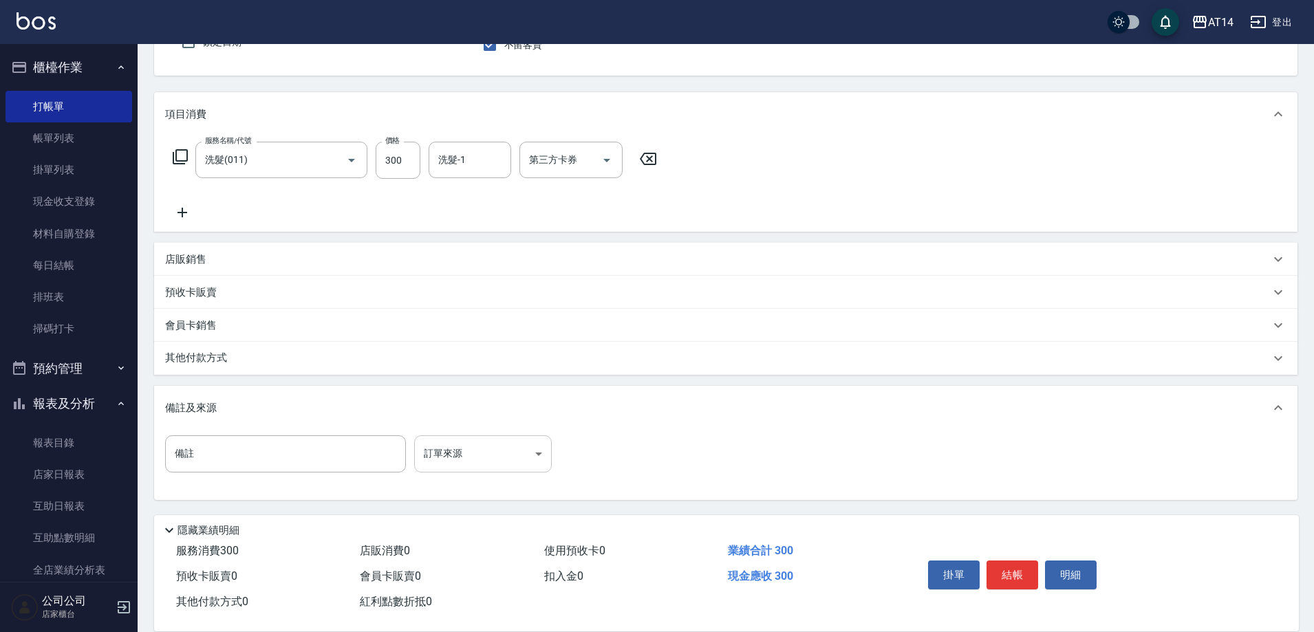
click at [526, 457] on body "AT14 登出 櫃檯作業 打帳單 帳單列表 掛單列表 現金收支登錄 材料自購登錄 每日結帳 排班表 掃碼打卡 預約管理 預約管理 單日預約紀錄 單週預約紀錄 …" at bounding box center [657, 250] width 1314 height 766
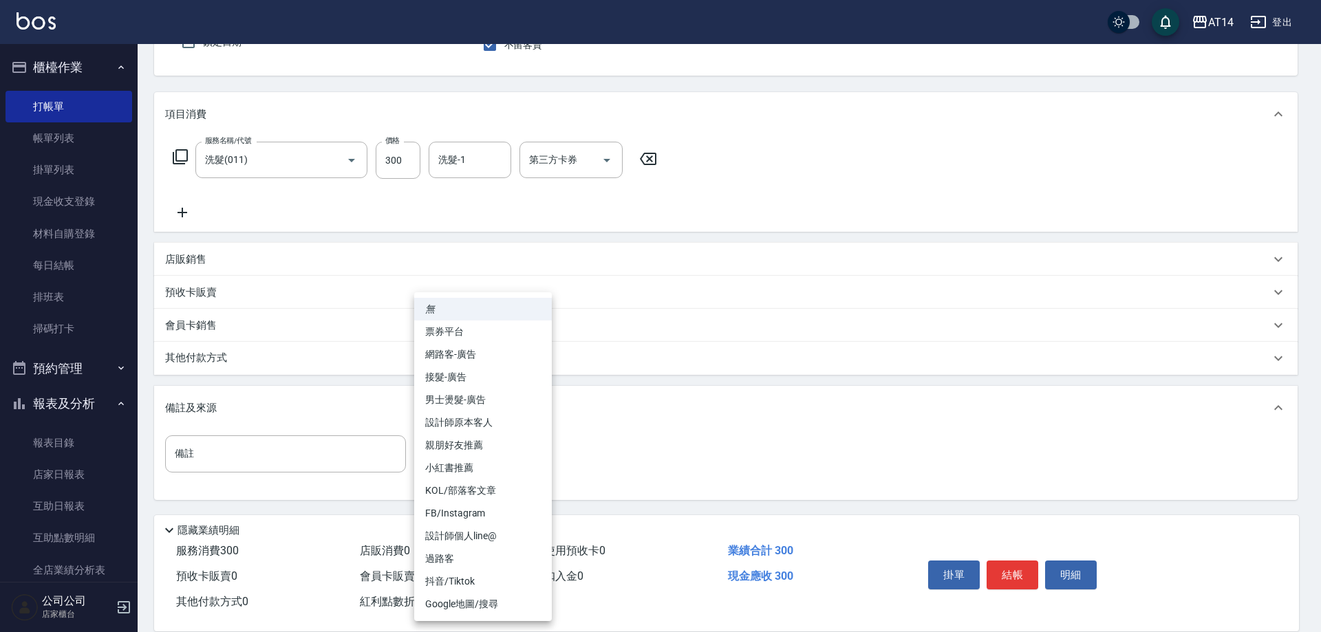
click at [528, 418] on li "設計師原本客人" at bounding box center [483, 422] width 138 height 23
type input "設計師原本客人"
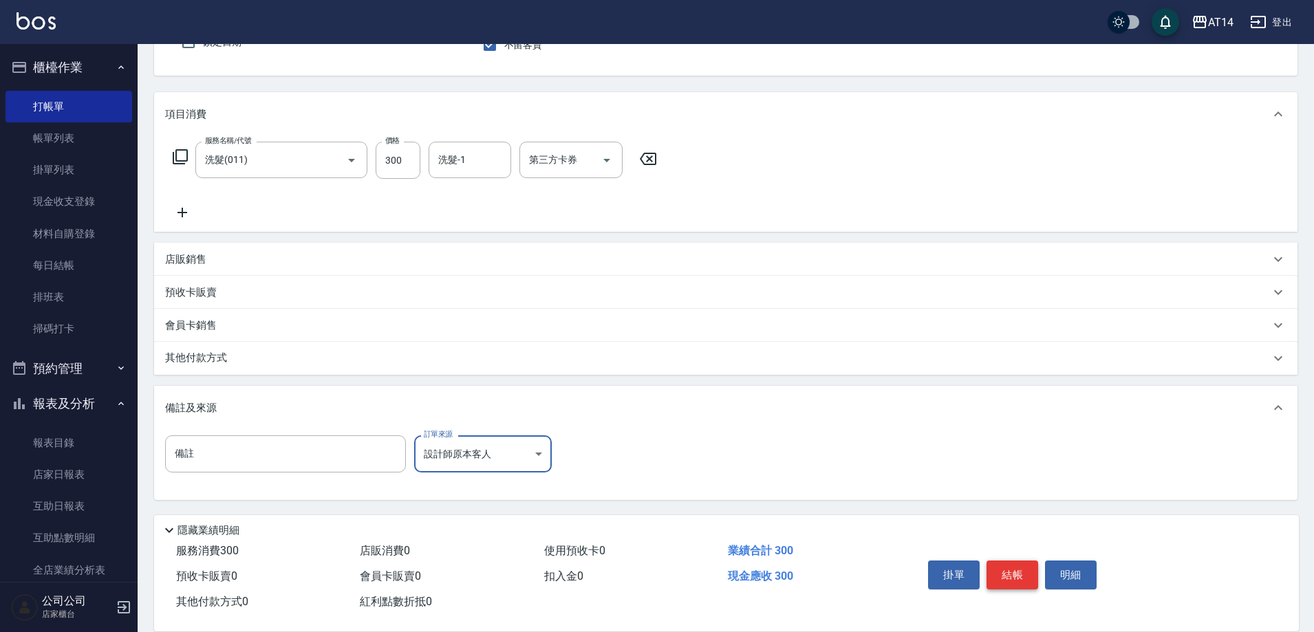
click at [1023, 568] on button "結帳" at bounding box center [1013, 575] width 52 height 29
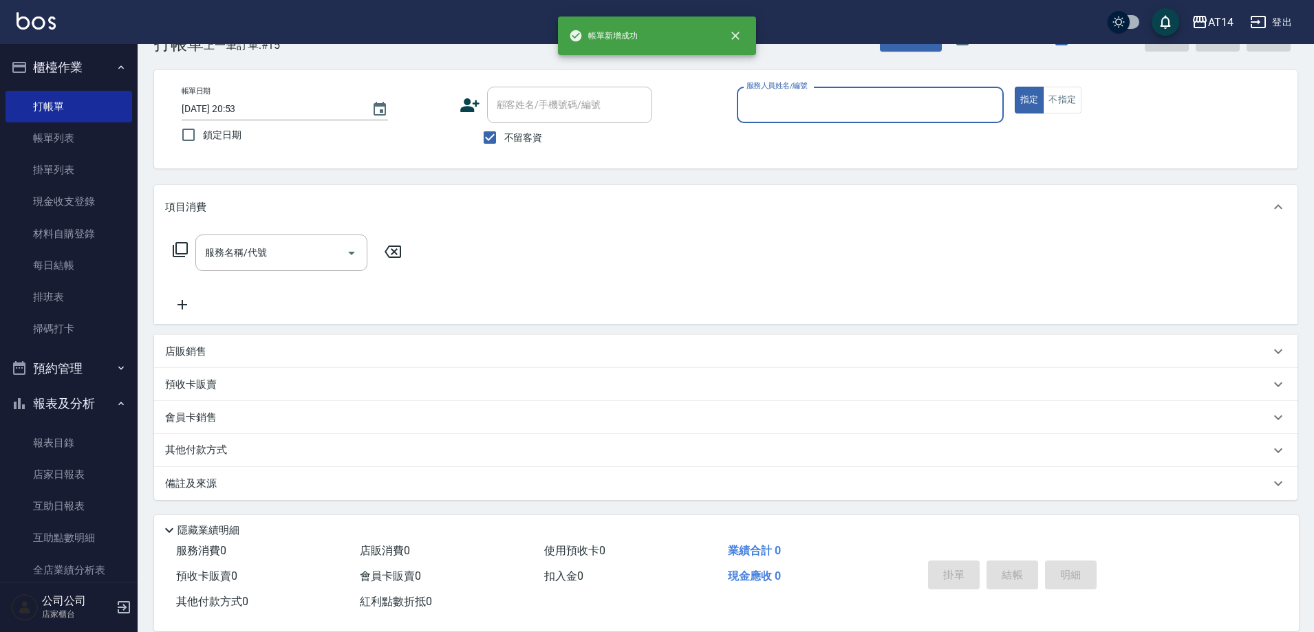
scroll to position [41, 0]
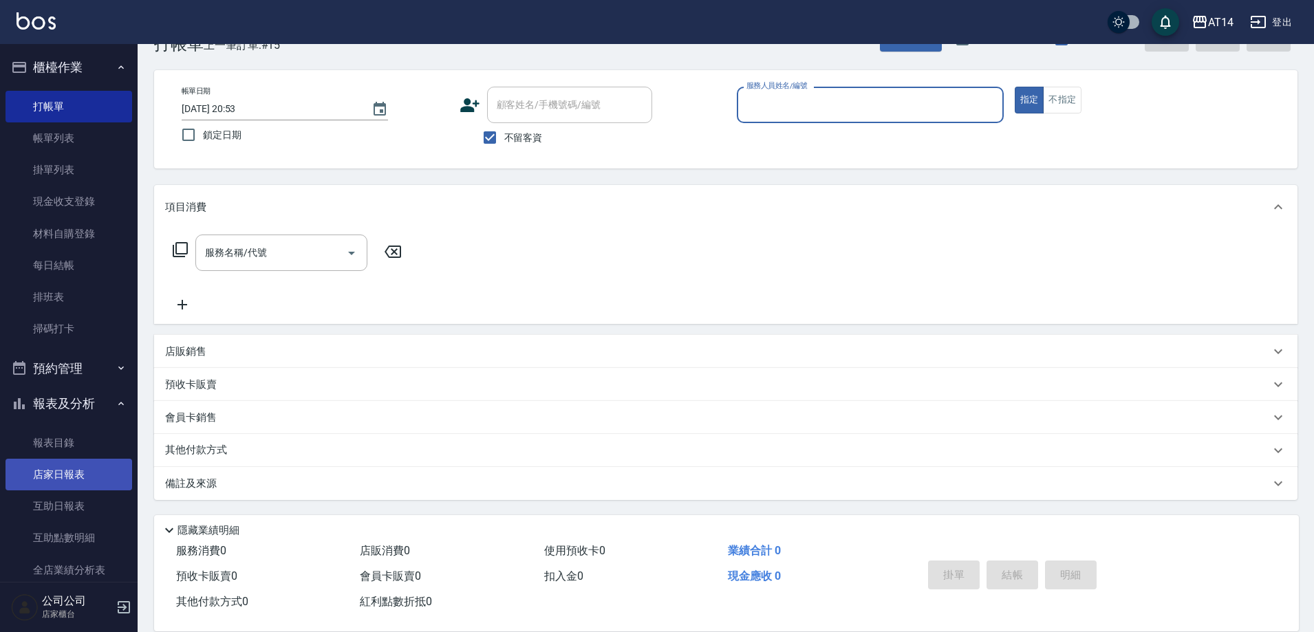
click at [63, 475] on link "店家日報表" at bounding box center [69, 475] width 127 height 32
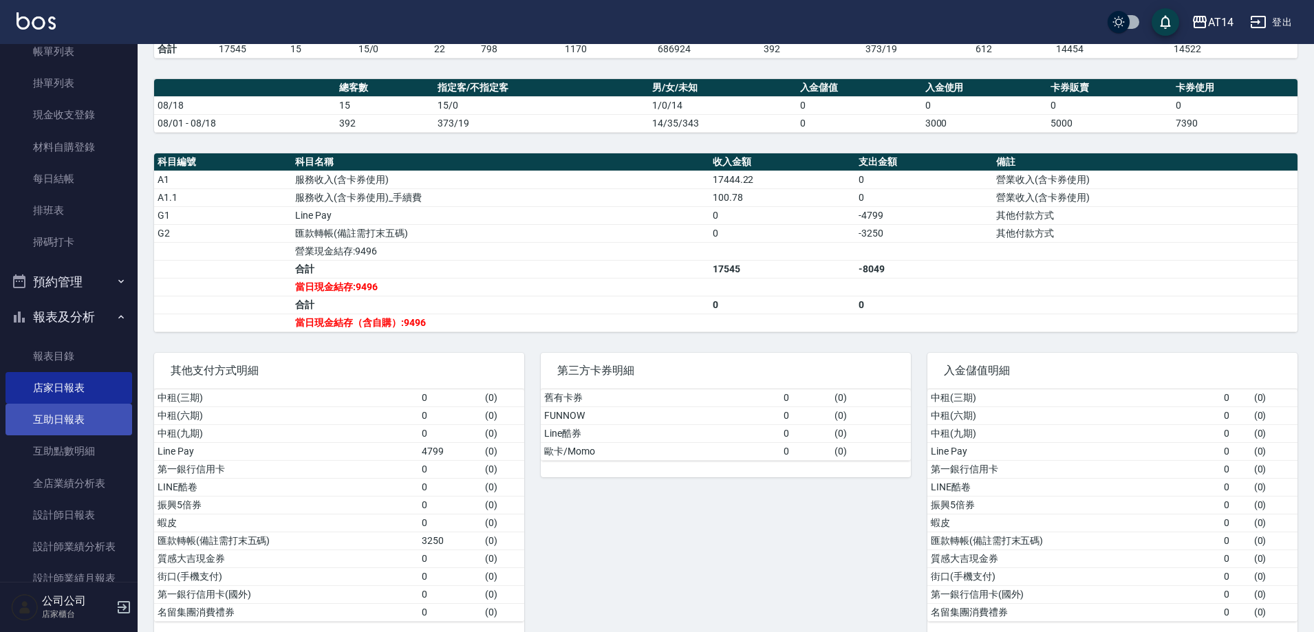
scroll to position [206, 0]
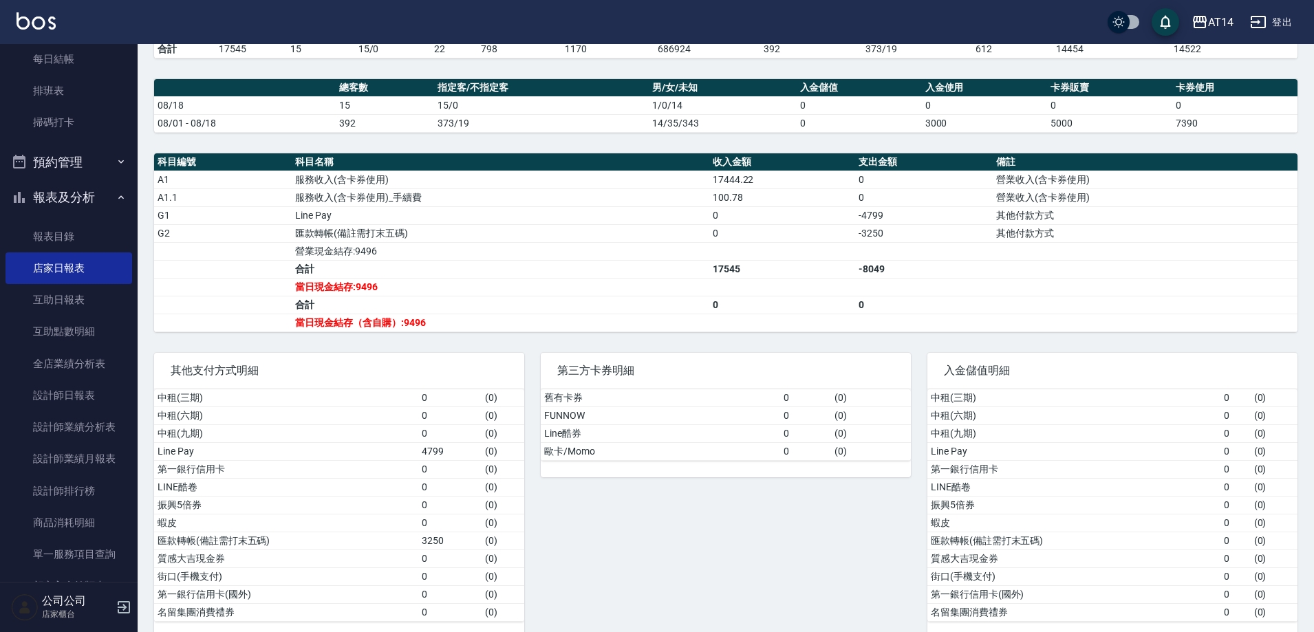
click at [76, 171] on button "預約管理" at bounding box center [69, 162] width 127 height 36
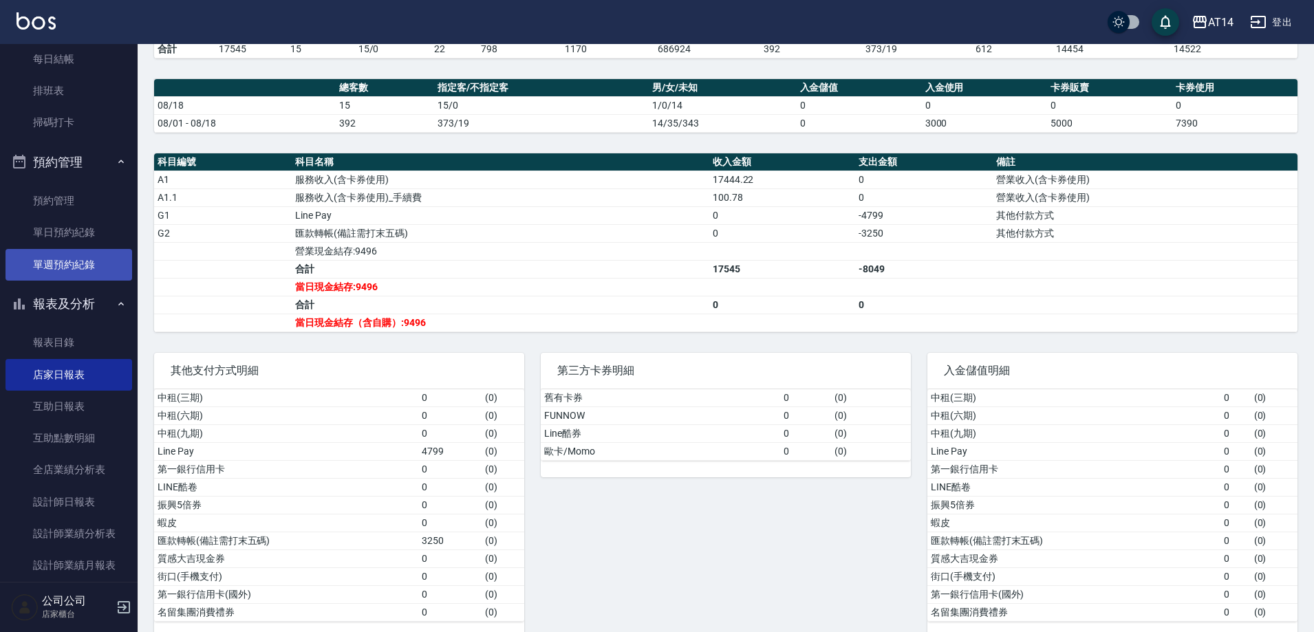
click at [59, 259] on link "單週預約紀錄" at bounding box center [69, 265] width 127 height 32
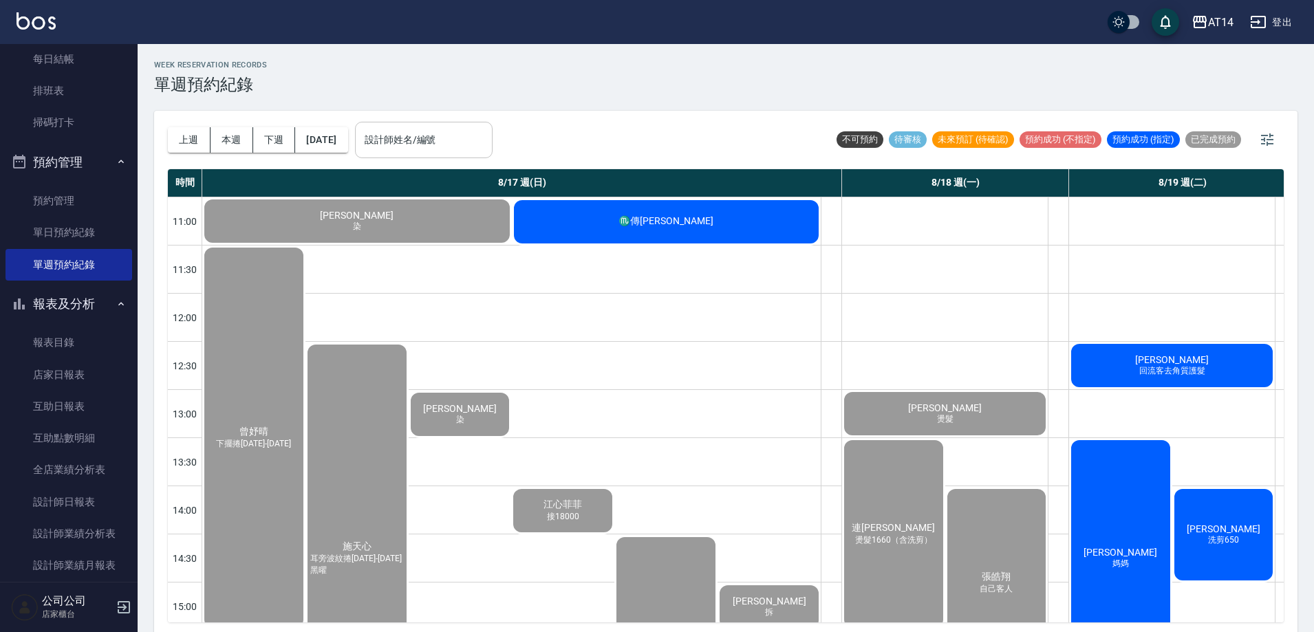
click at [449, 131] on div "設計師姓名/編號 設計師姓名/編號" at bounding box center [424, 140] width 138 height 36
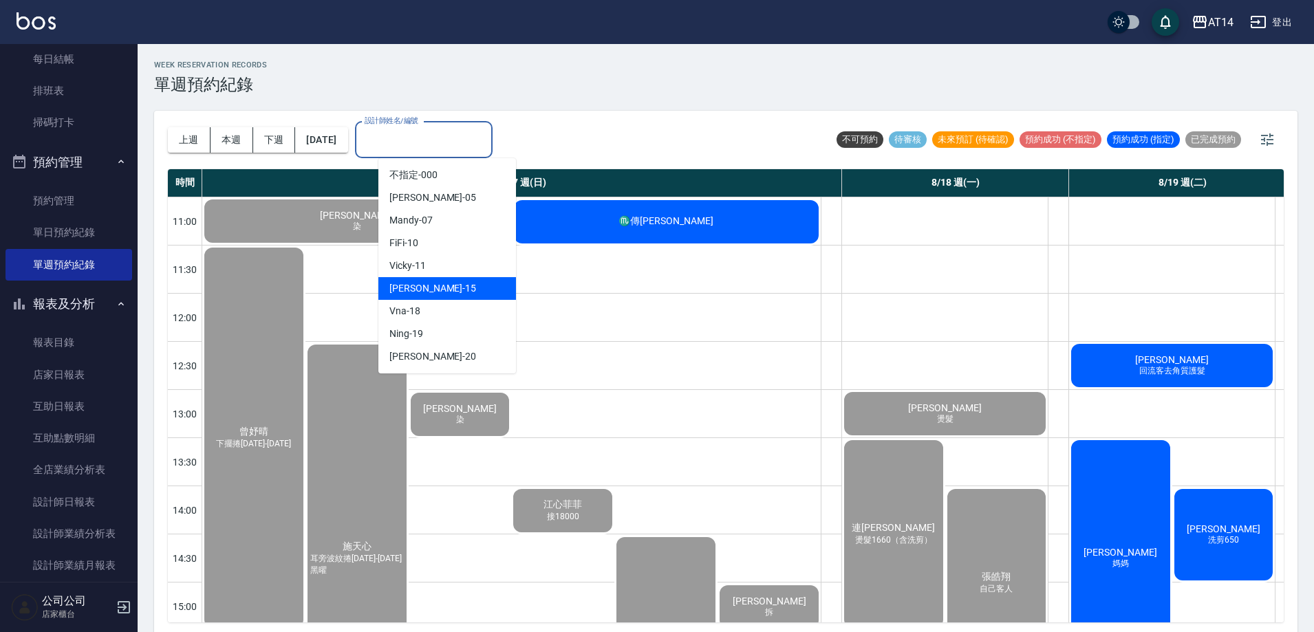
click at [468, 296] on div "Dora -15" at bounding box center [447, 288] width 138 height 23
type input "Dora-15"
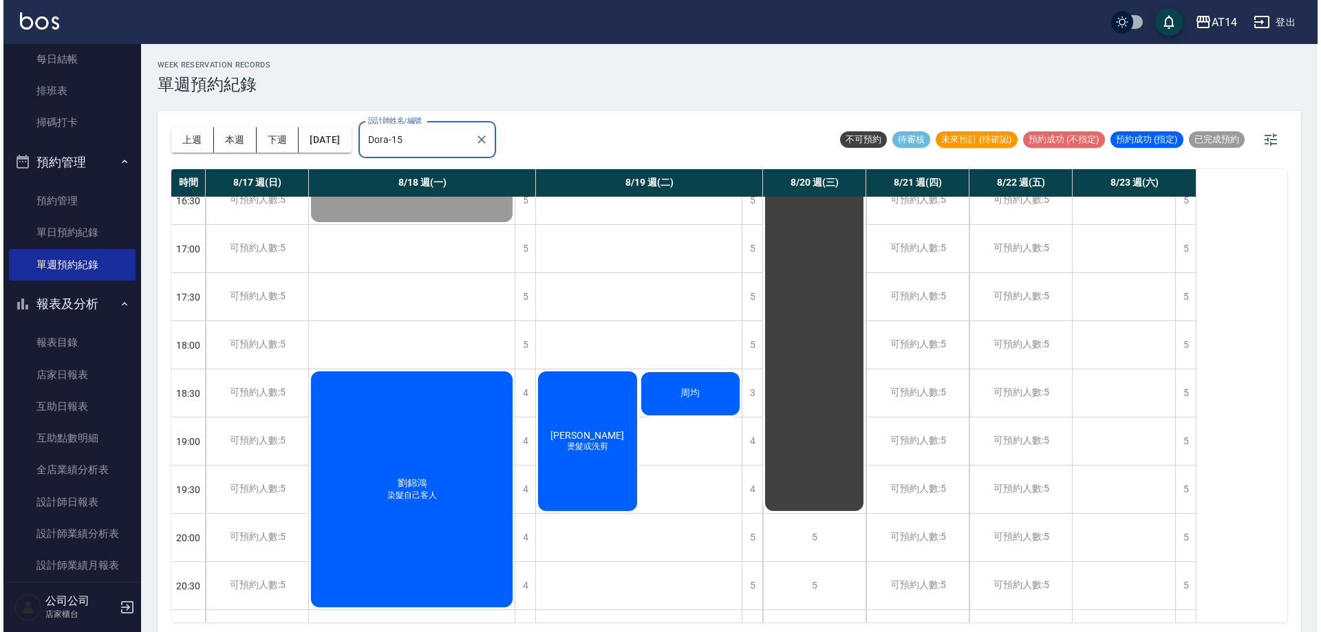
scroll to position [596, 0]
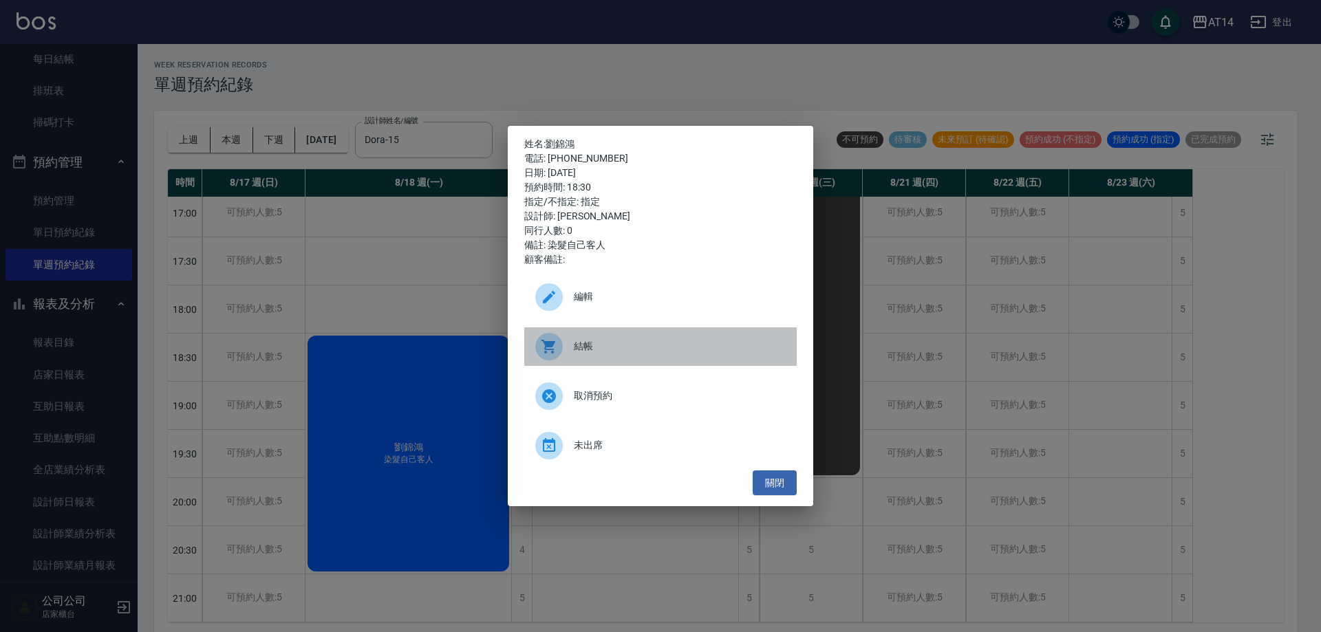
click at [630, 358] on div "結帳" at bounding box center [660, 346] width 272 height 39
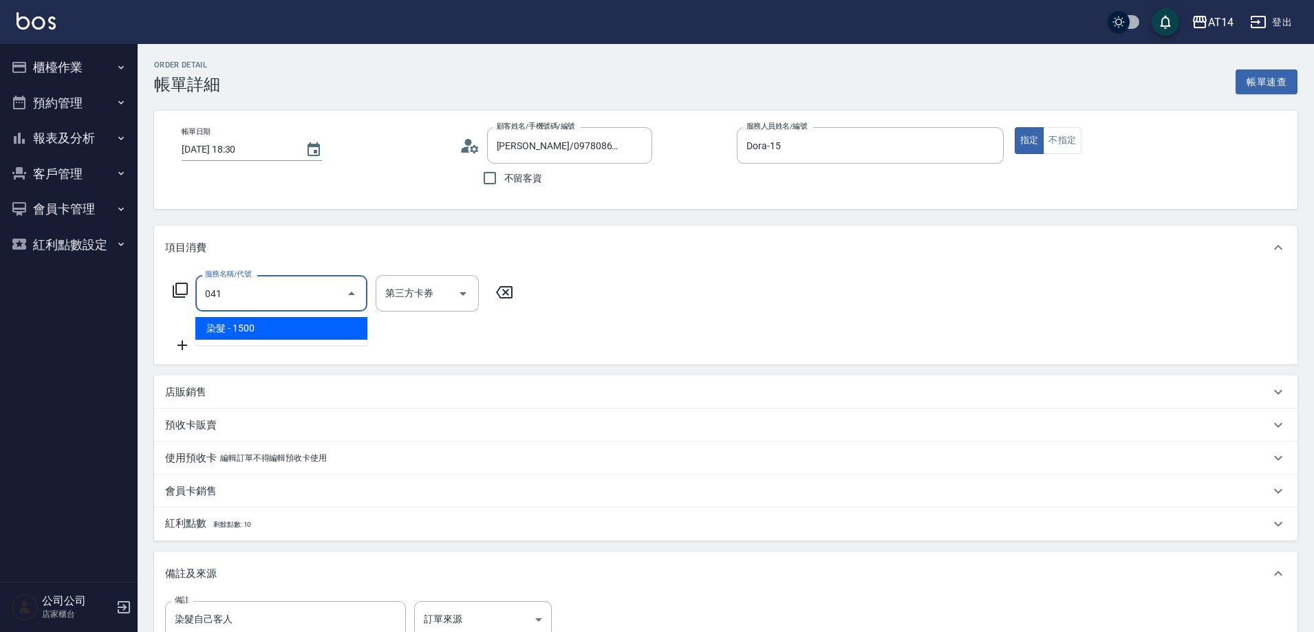
type input "染髮(041)"
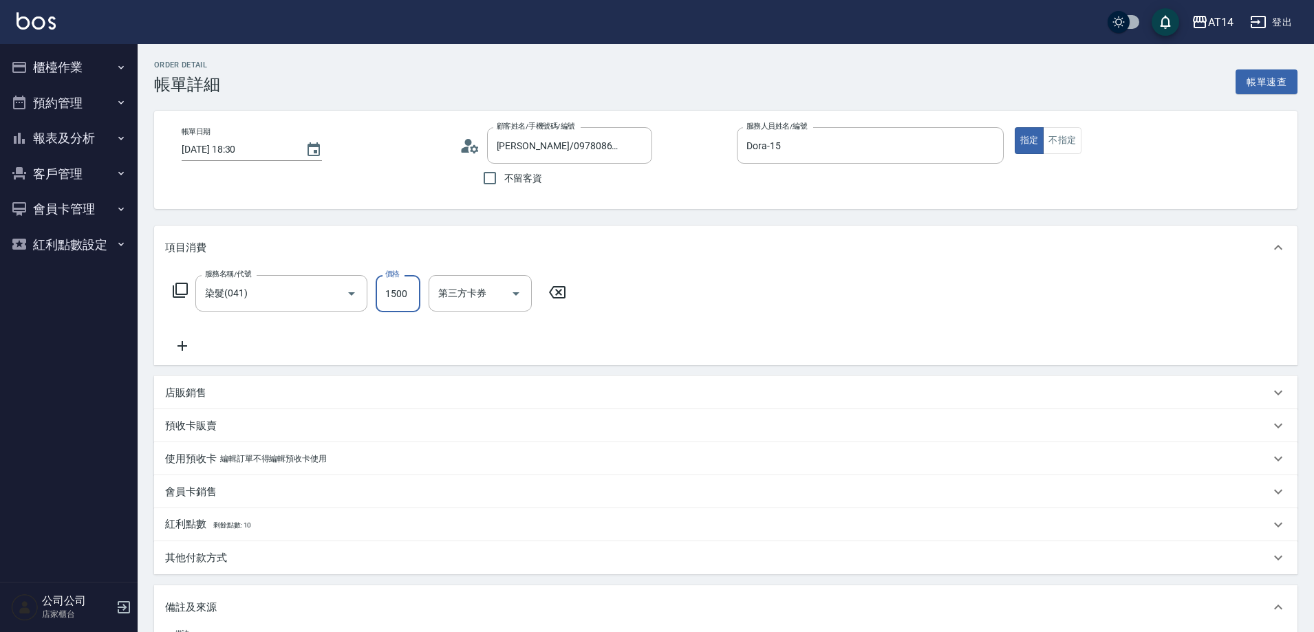
type input "0"
type input "1900"
type input "4"
type input "1900"
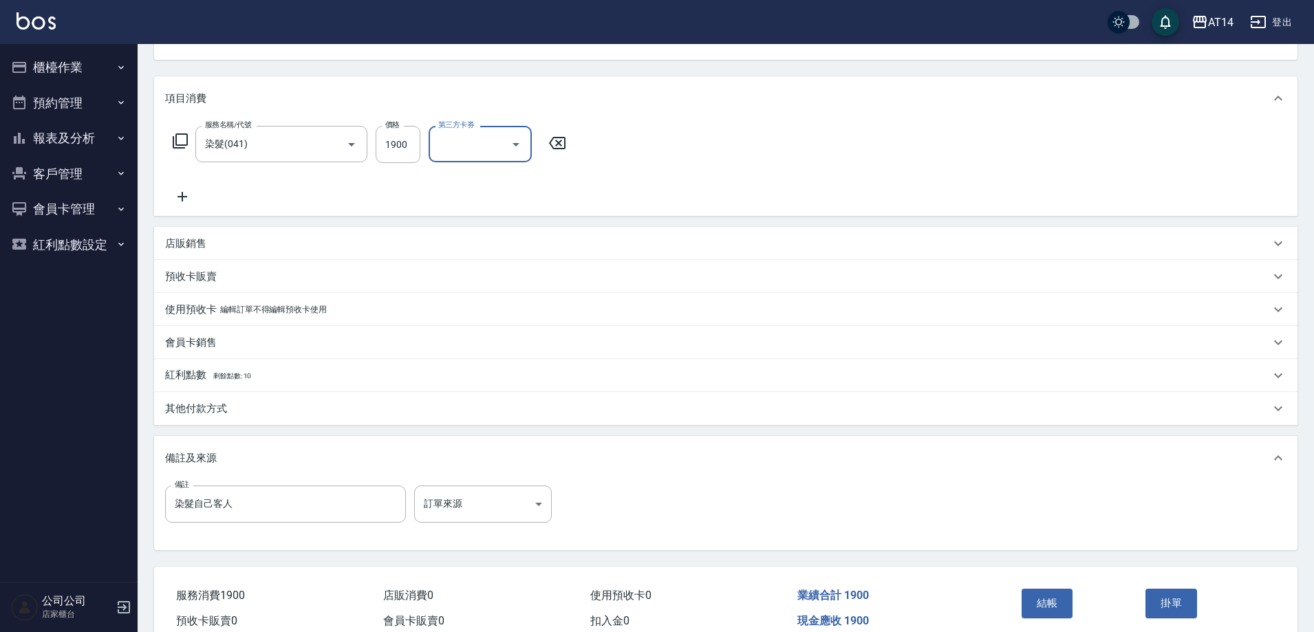
scroll to position [216, 0]
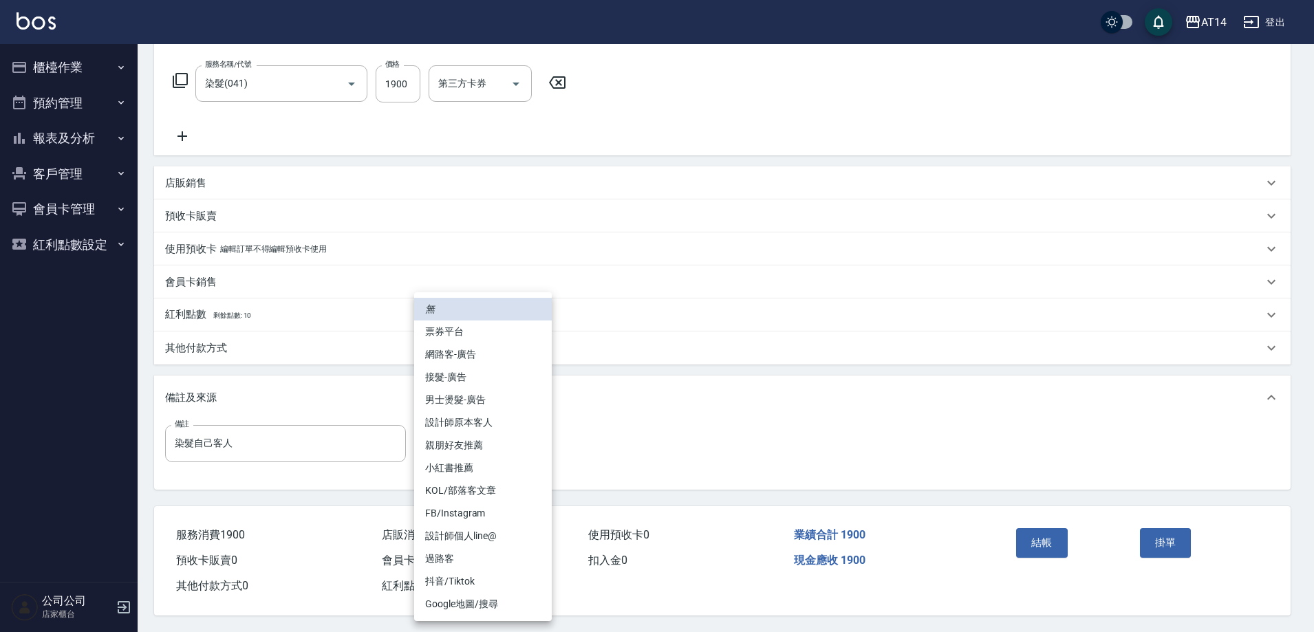
click at [468, 446] on body "AT14 登出 櫃檯作業 打帳單 帳單列表 掛單列表 現金收支登錄 材料自購登錄 每日結帳 排班表 掃碼打卡 預約管理 預約管理 單日預約紀錄 單週預約紀錄 …" at bounding box center [657, 211] width 1314 height 842
click at [522, 425] on li "設計師原本客人" at bounding box center [483, 422] width 138 height 23
type input "設計師原本客人"
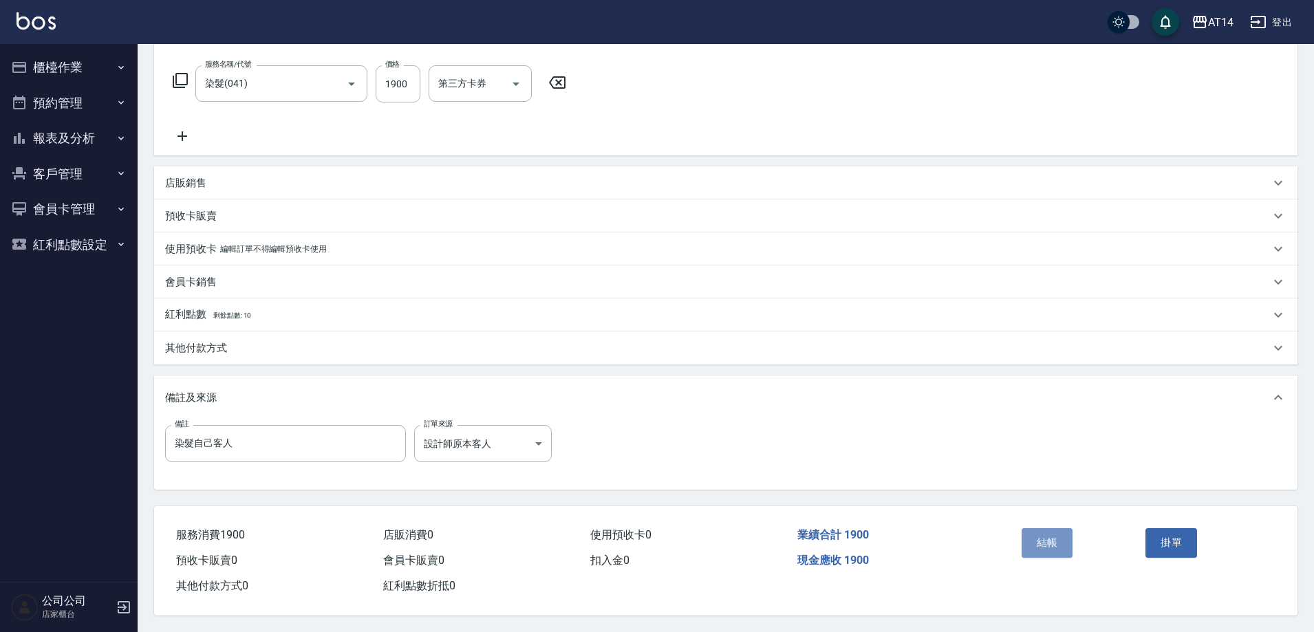
click at [1033, 535] on button "結帳" at bounding box center [1048, 542] width 52 height 29
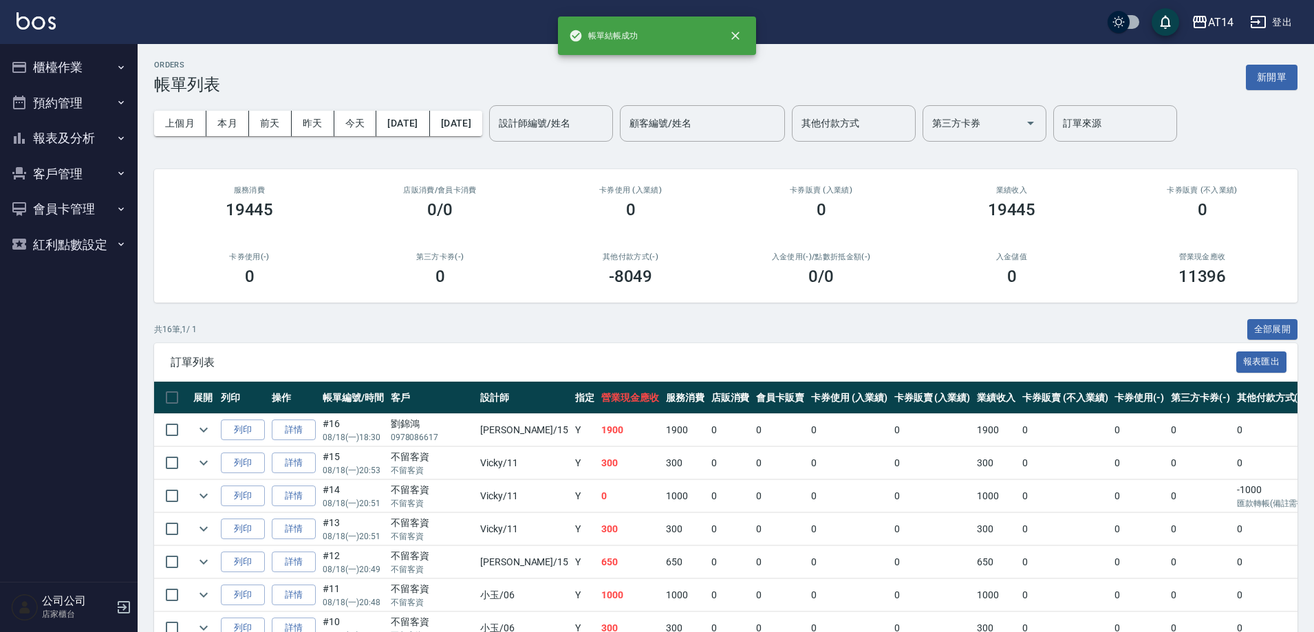
click at [113, 133] on button "報表及分析" at bounding box center [69, 138] width 127 height 36
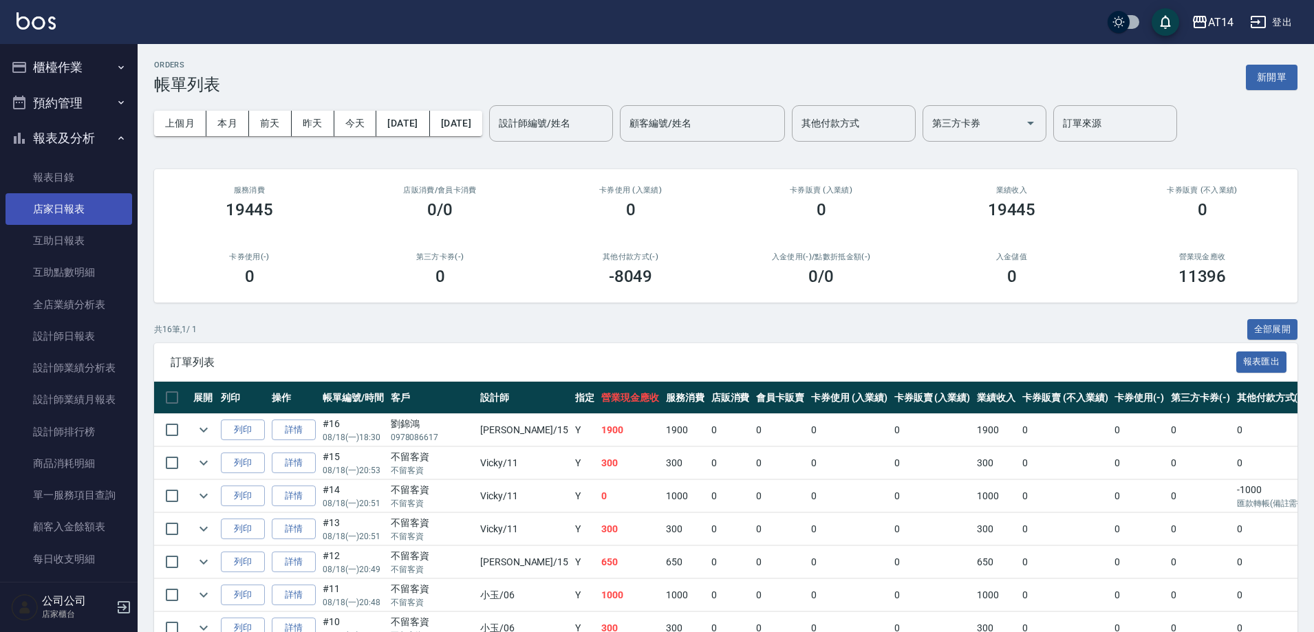
click at [93, 202] on link "店家日報表" at bounding box center [69, 209] width 127 height 32
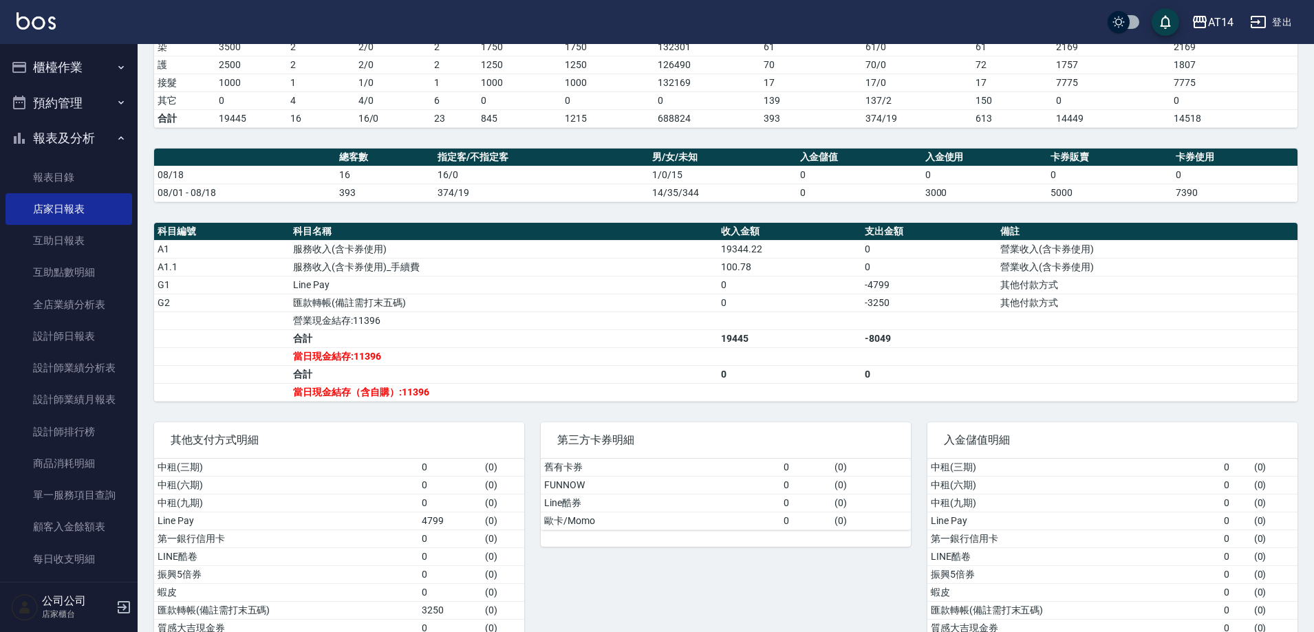
scroll to position [275, 0]
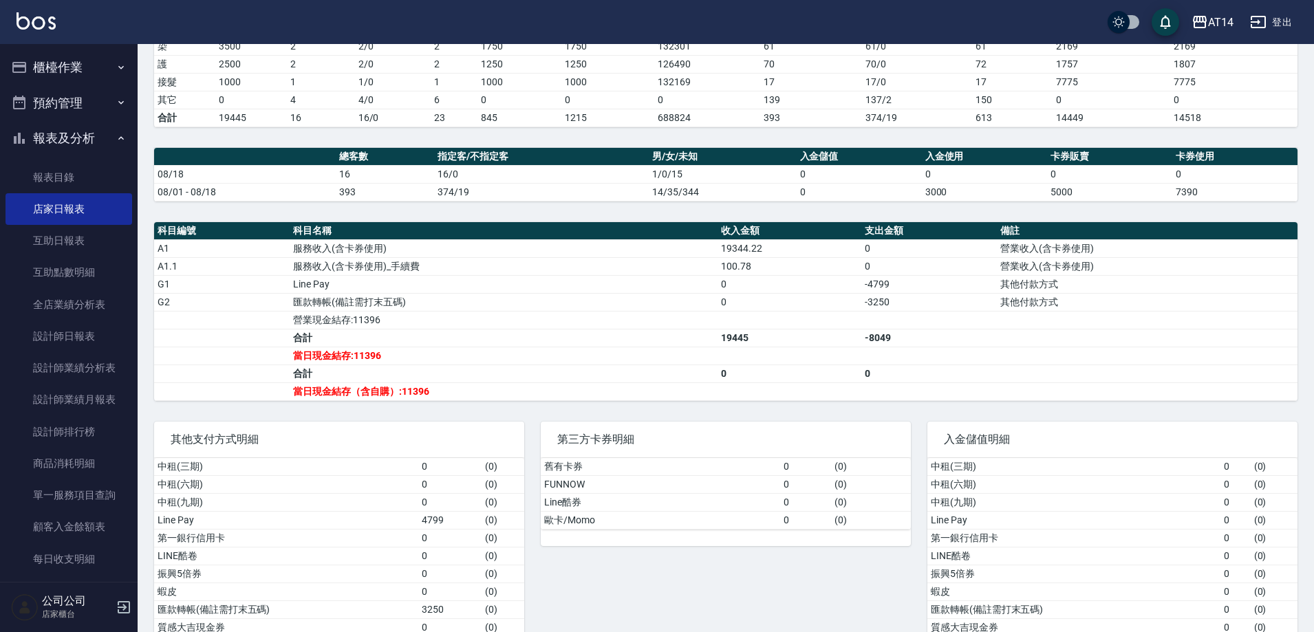
click at [444, 363] on td "當日現金結存:11396" at bounding box center [504, 356] width 428 height 18
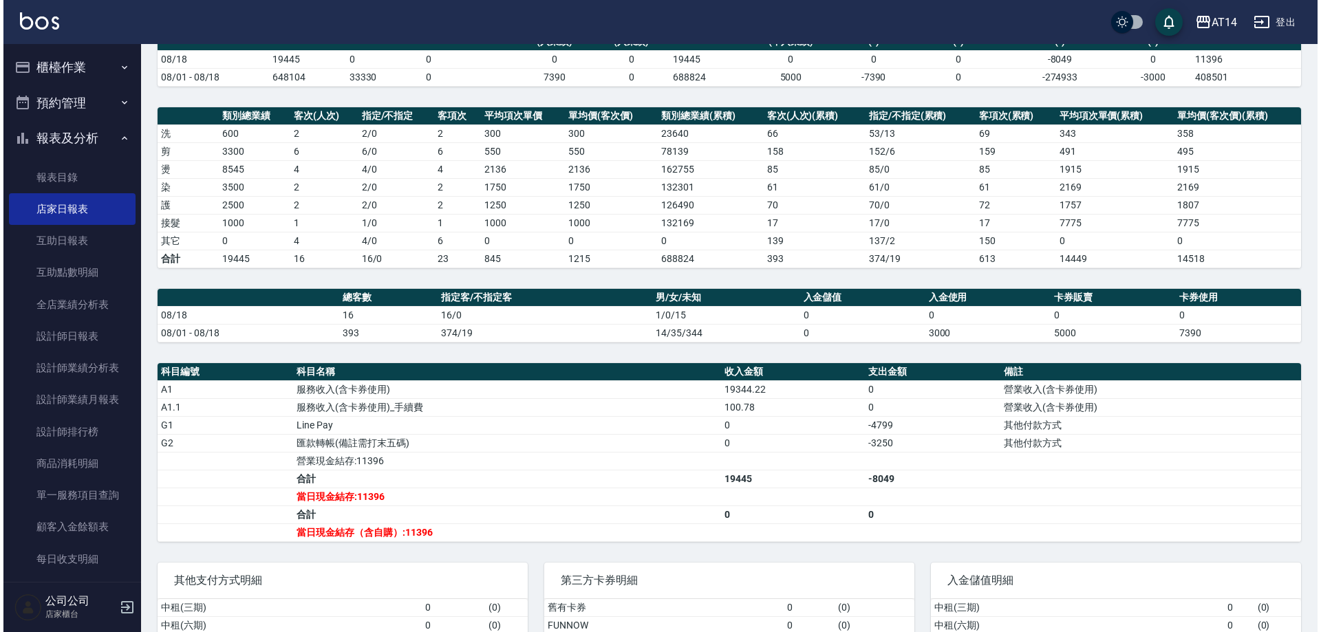
scroll to position [0, 0]
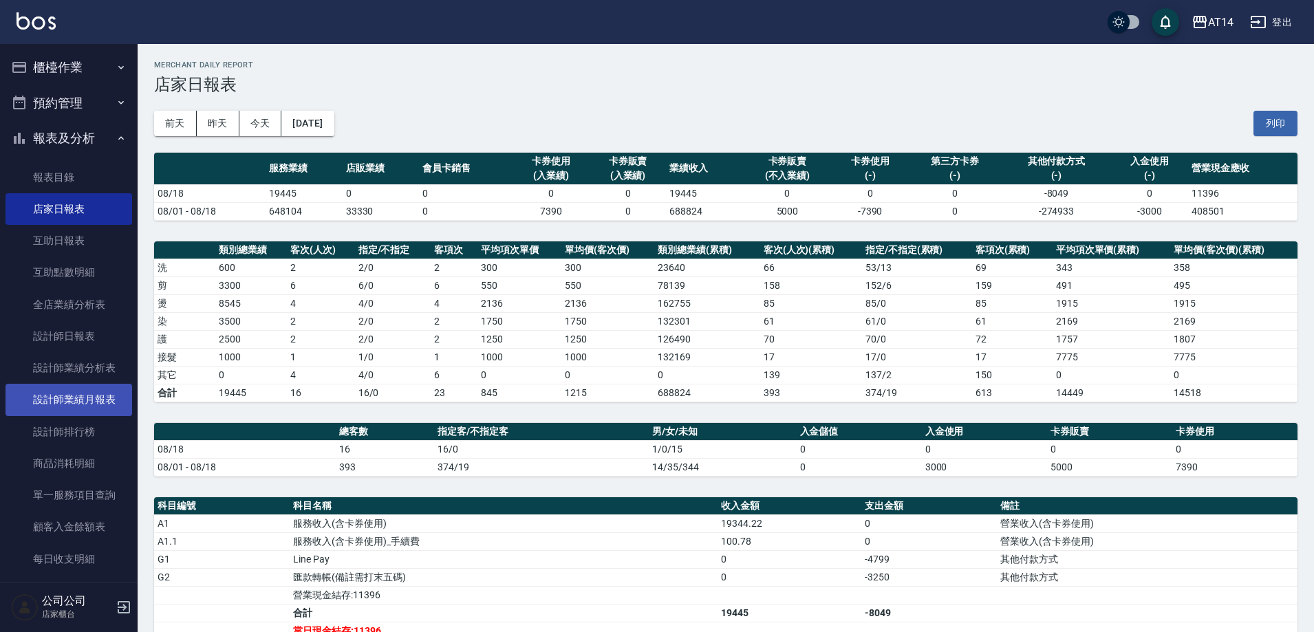
click at [104, 399] on link "設計師業績月報表" at bounding box center [69, 400] width 127 height 32
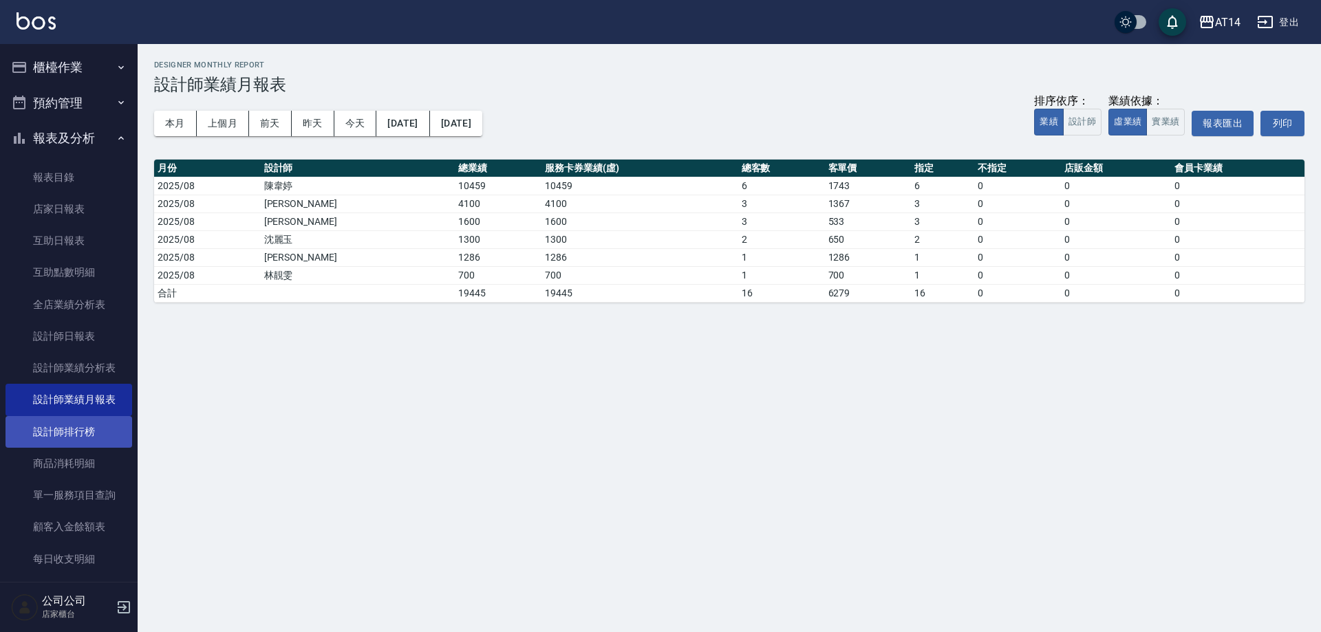
click at [88, 426] on link "設計師排行榜" at bounding box center [69, 432] width 127 height 32
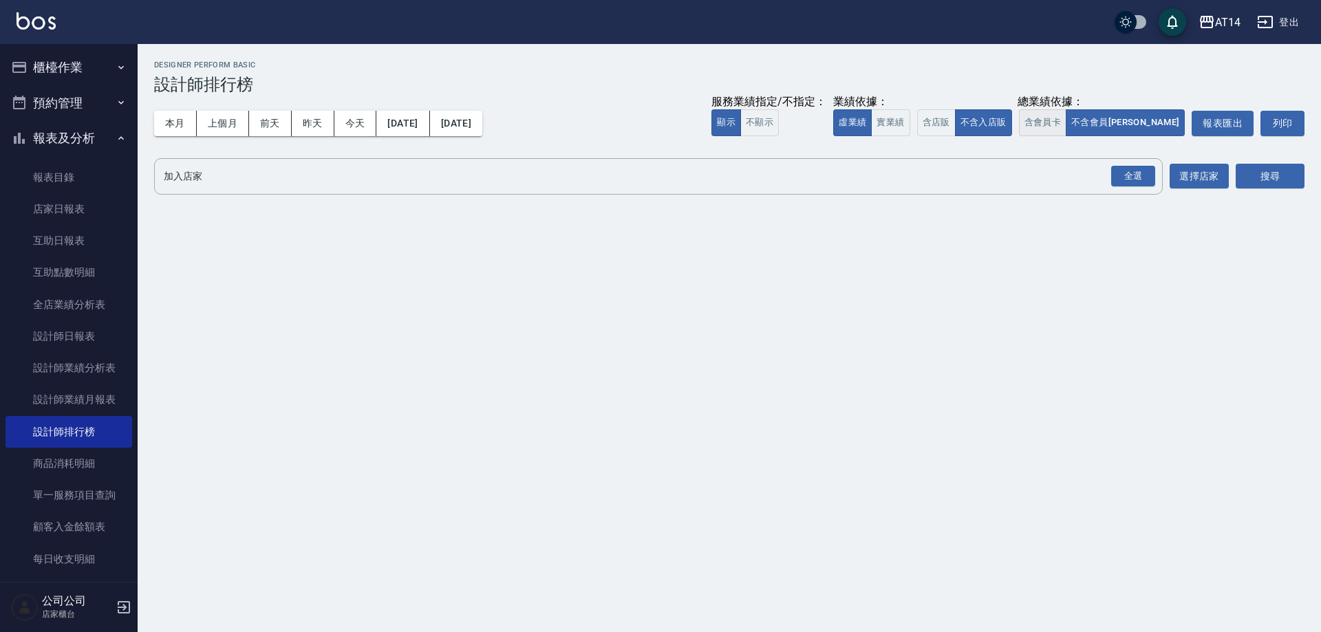
click at [1067, 128] on button "含會員卡" at bounding box center [1043, 122] width 48 height 27
click at [956, 122] on button "含店販" at bounding box center [936, 122] width 39 height 27
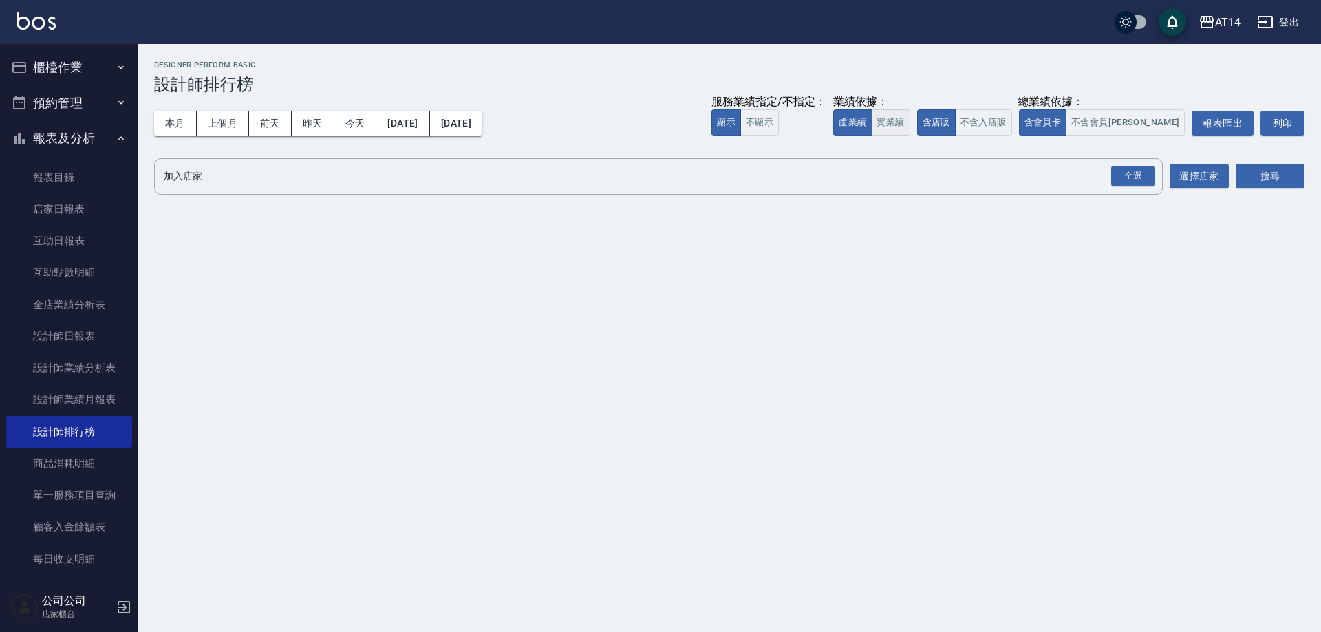
click at [909, 123] on button "實業績" at bounding box center [890, 122] width 39 height 27
click at [1151, 179] on div "全選" at bounding box center [1133, 176] width 44 height 21
click at [1280, 175] on button "搜尋" at bounding box center [1270, 176] width 69 height 25
